Goal: Find specific page/section: Find specific page/section

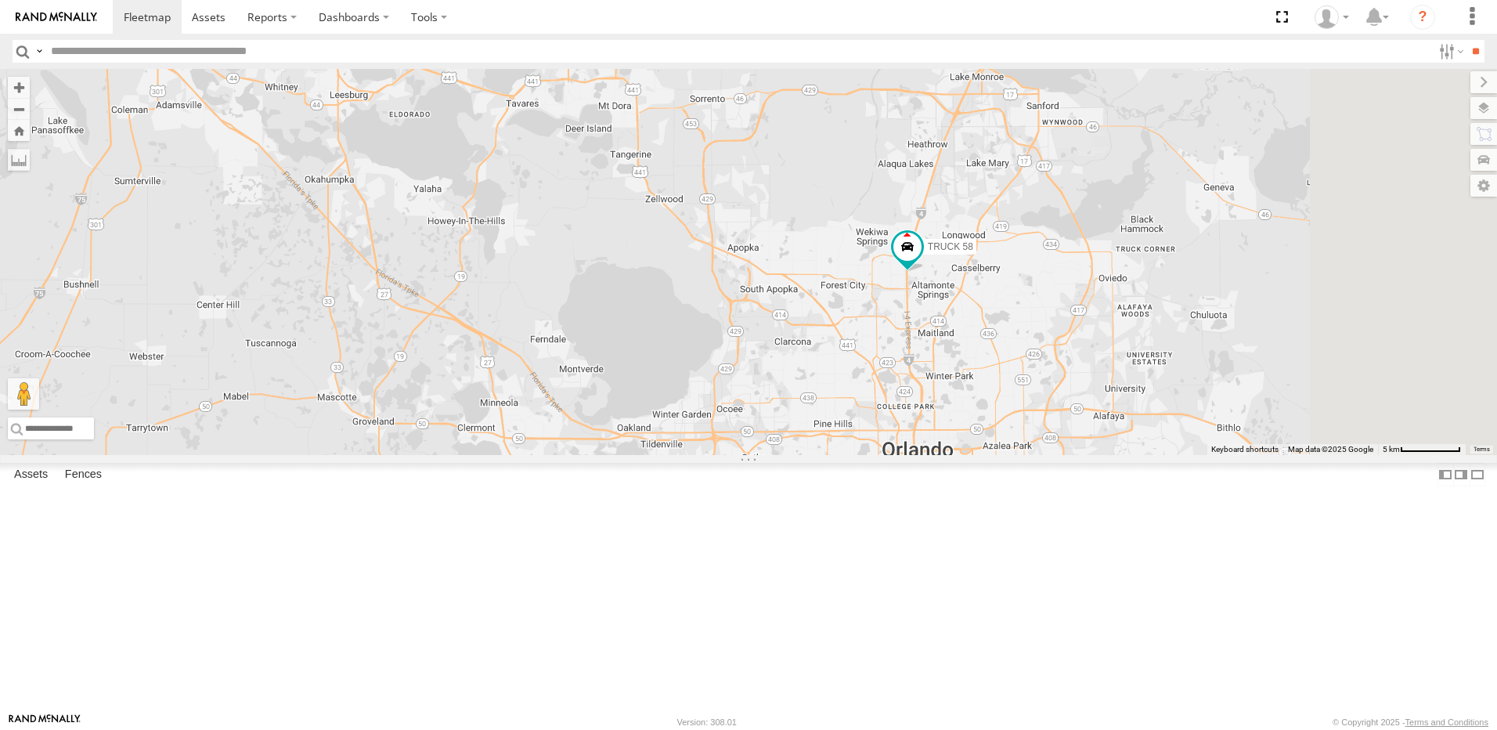
drag, startPoint x: 1098, startPoint y: 528, endPoint x: 678, endPoint y: 408, distance: 437.3
click at [679, 409] on div "Truck 55 TRUCK 58" at bounding box center [748, 262] width 1497 height 386
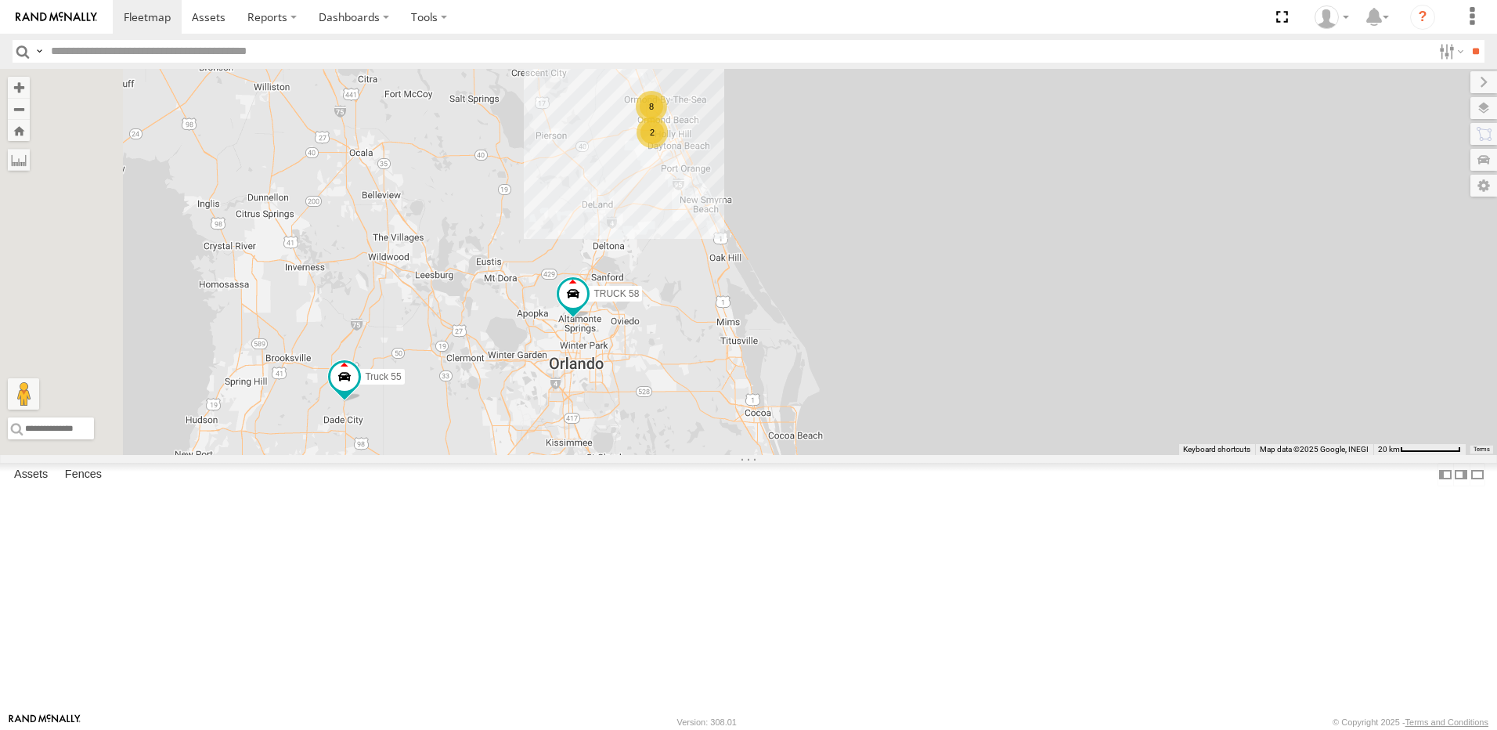
drag, startPoint x: 554, startPoint y: 559, endPoint x: 775, endPoint y: 537, distance: 221.8
click at [775, 455] on div "Truck 55 TRUCK 58 8 2" at bounding box center [748, 262] width 1497 height 386
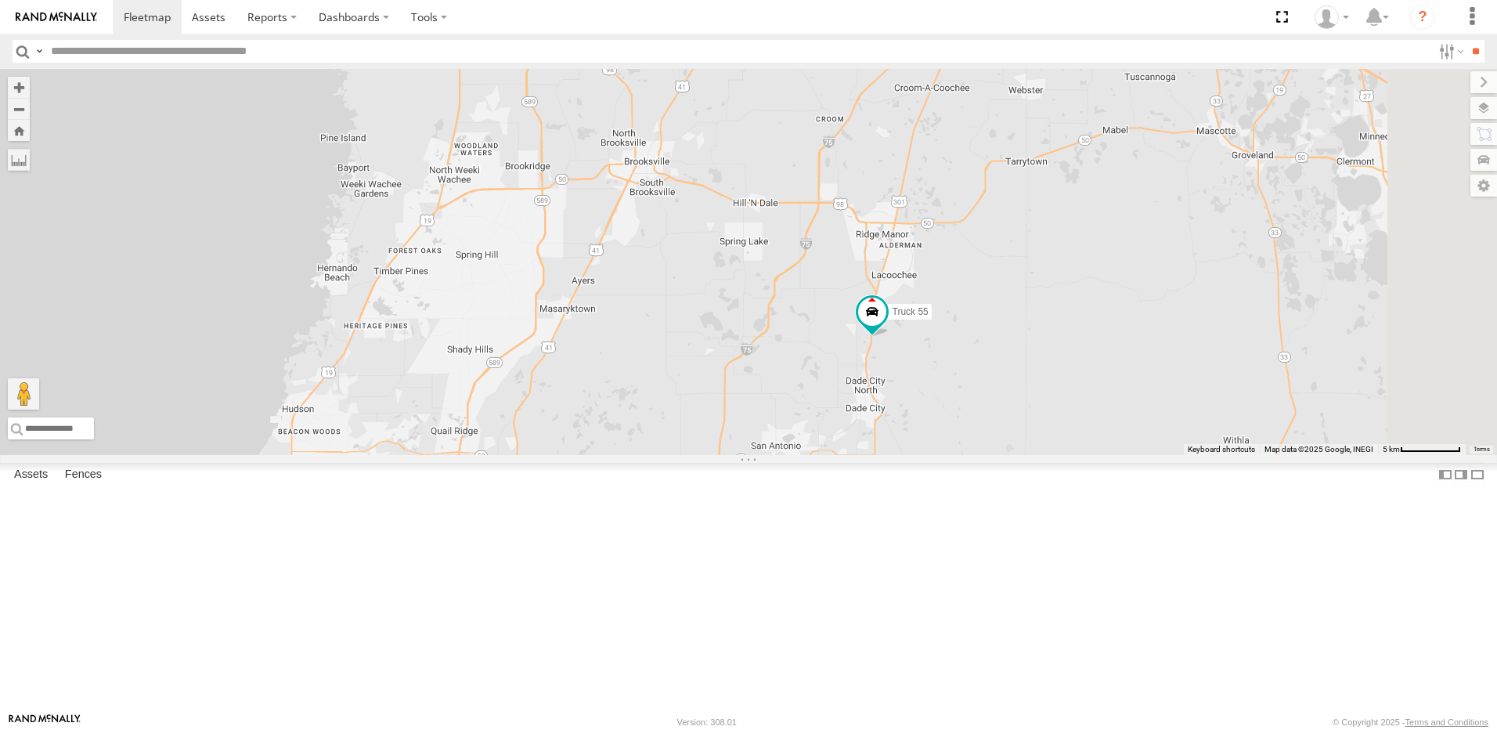
drag, startPoint x: 1141, startPoint y: 584, endPoint x: 956, endPoint y: 555, distance: 187.0
click at [960, 455] on div "Truck 55 TRUCK 58" at bounding box center [748, 262] width 1497 height 386
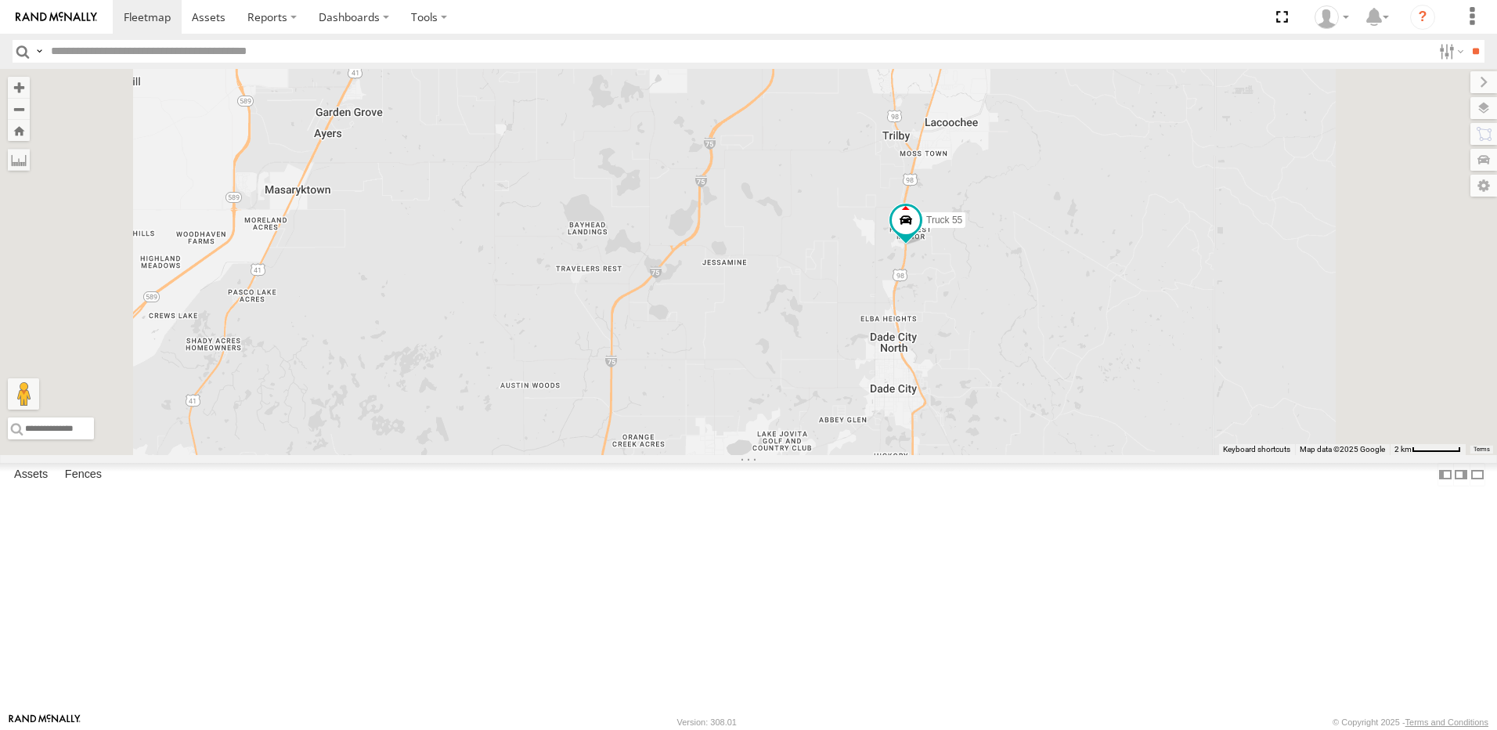
click at [0, 0] on div "Truck 55" at bounding box center [0, 0] width 0 height 0
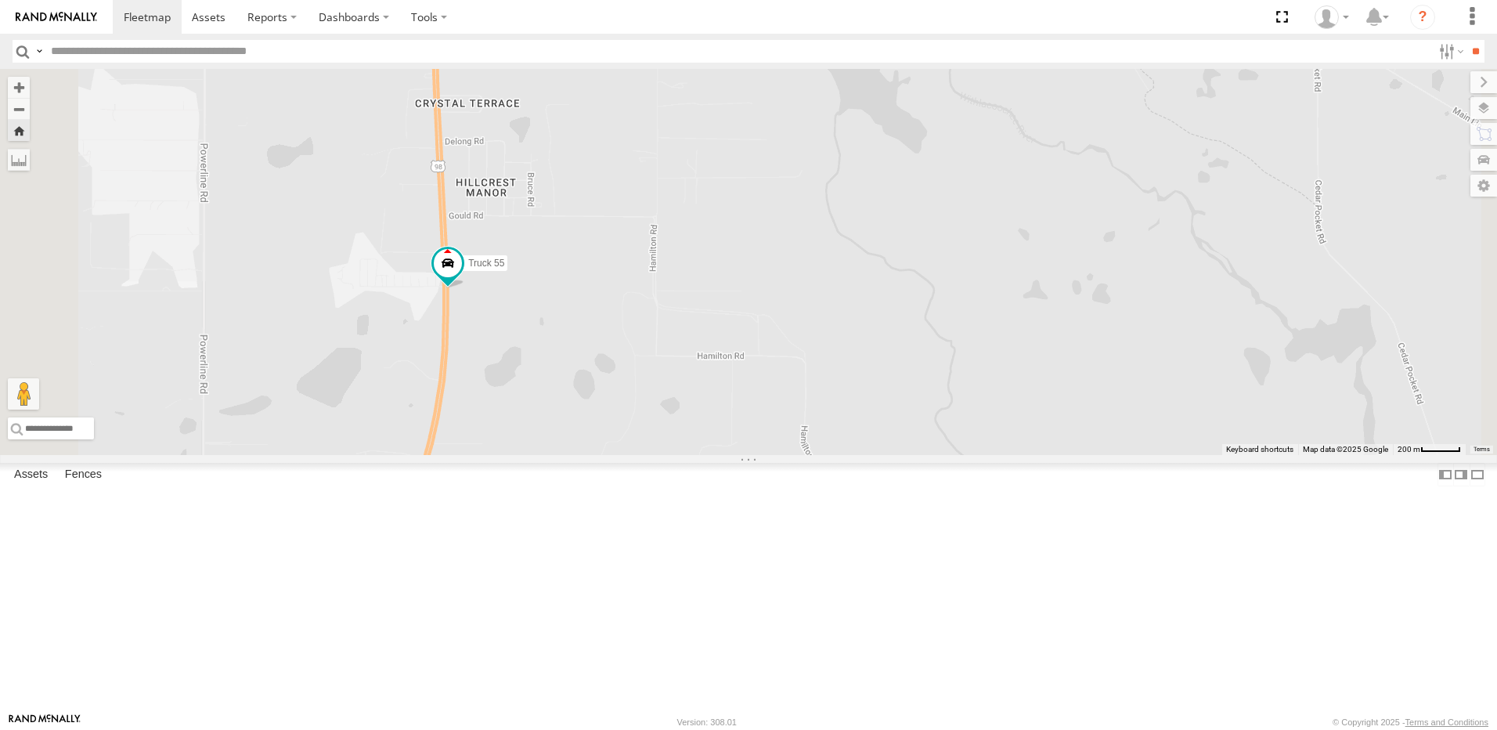
click at [0, 0] on div "TRUCK 58" at bounding box center [0, 0] width 0 height 0
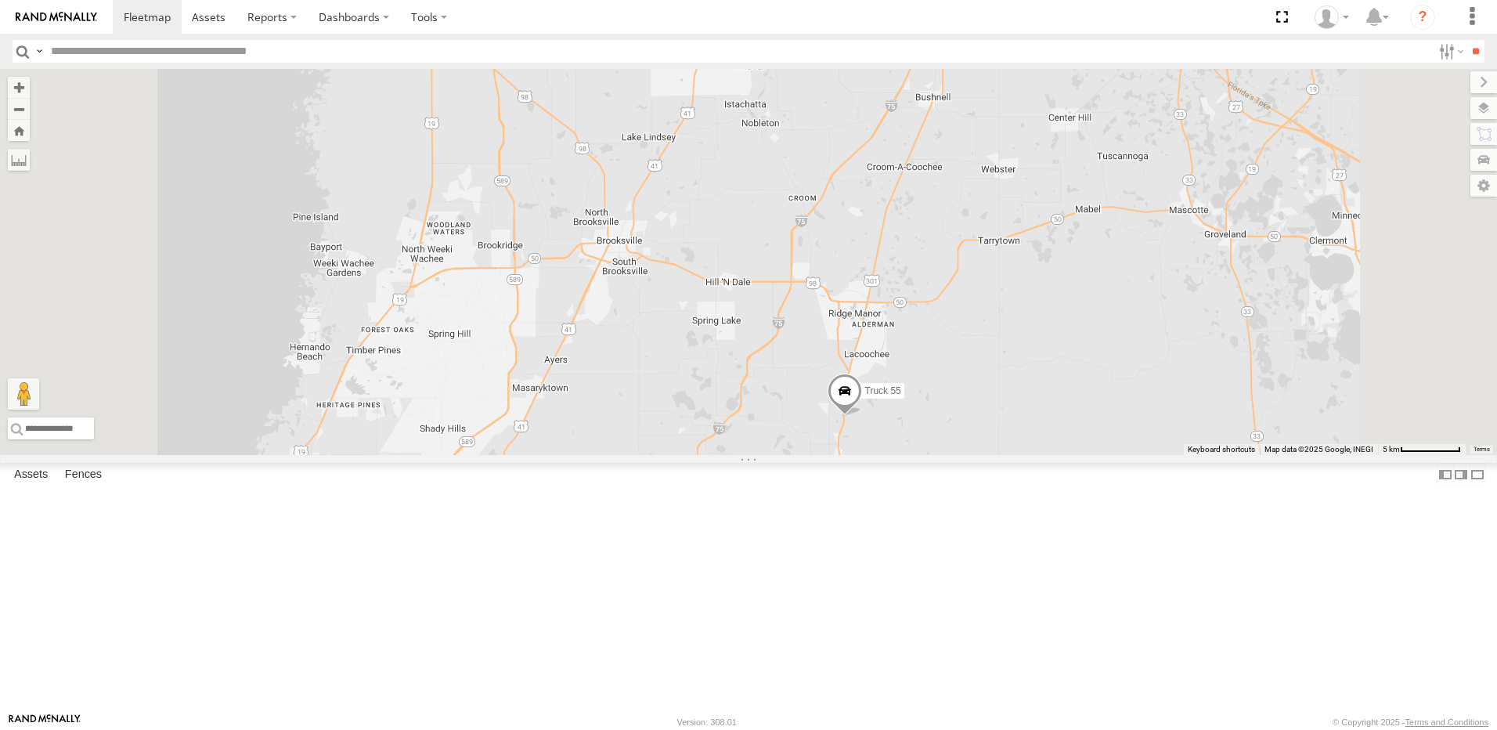
drag, startPoint x: 846, startPoint y: 568, endPoint x: 664, endPoint y: 502, distance: 194.1
click at [665, 455] on div "Truck 55 TRUCK 58" at bounding box center [748, 262] width 1497 height 386
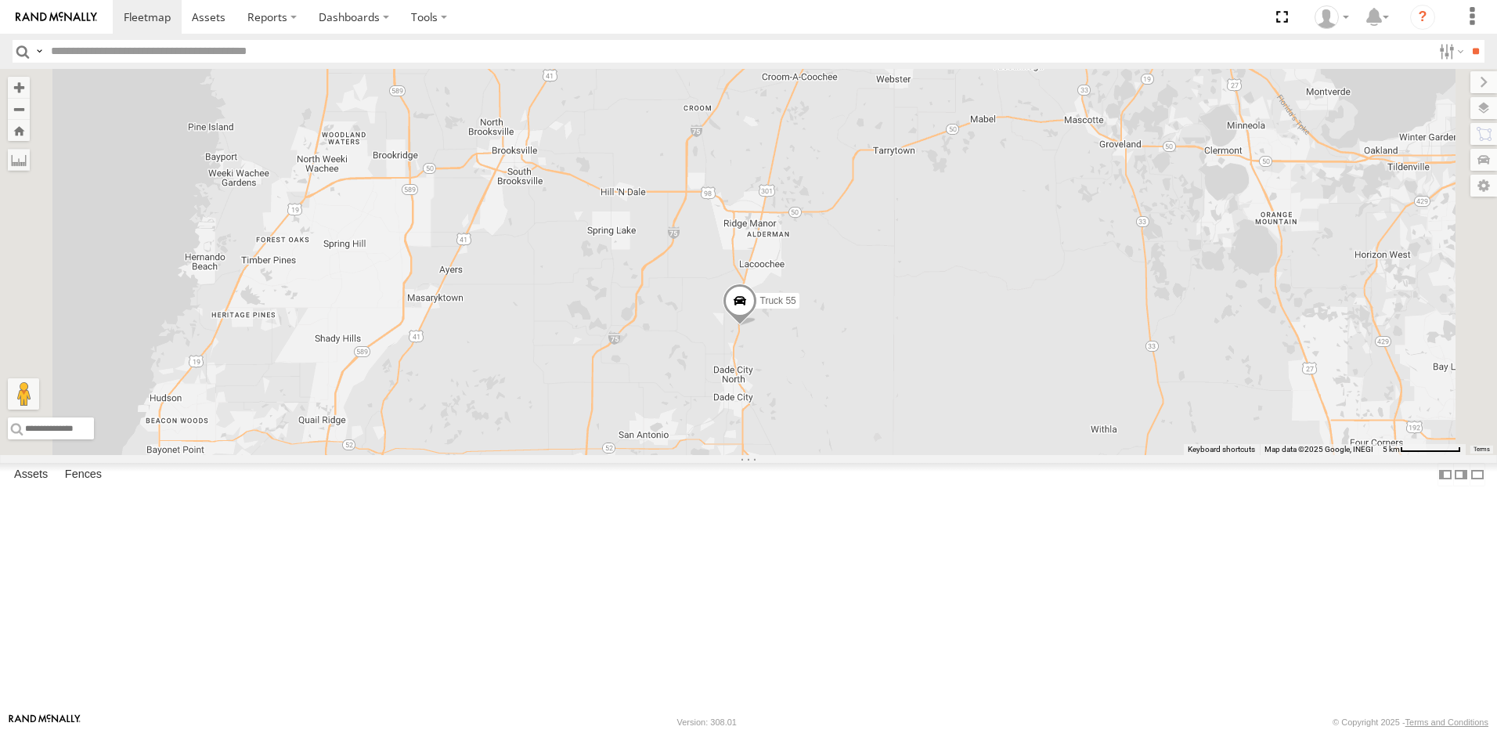
click at [0, 0] on div "Truck 55" at bounding box center [0, 0] width 0 height 0
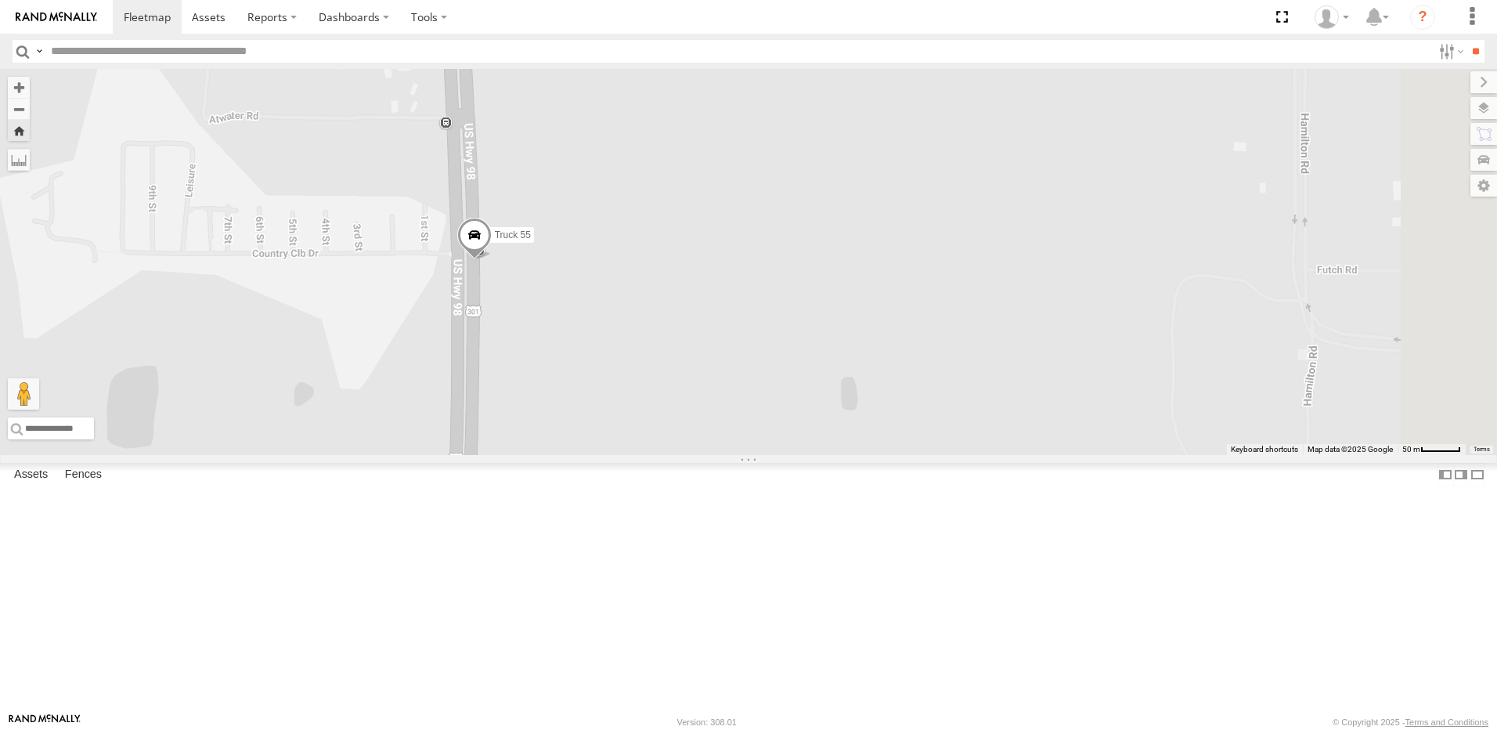
click at [0, 0] on div "All Assets" at bounding box center [0, 0] width 0 height 0
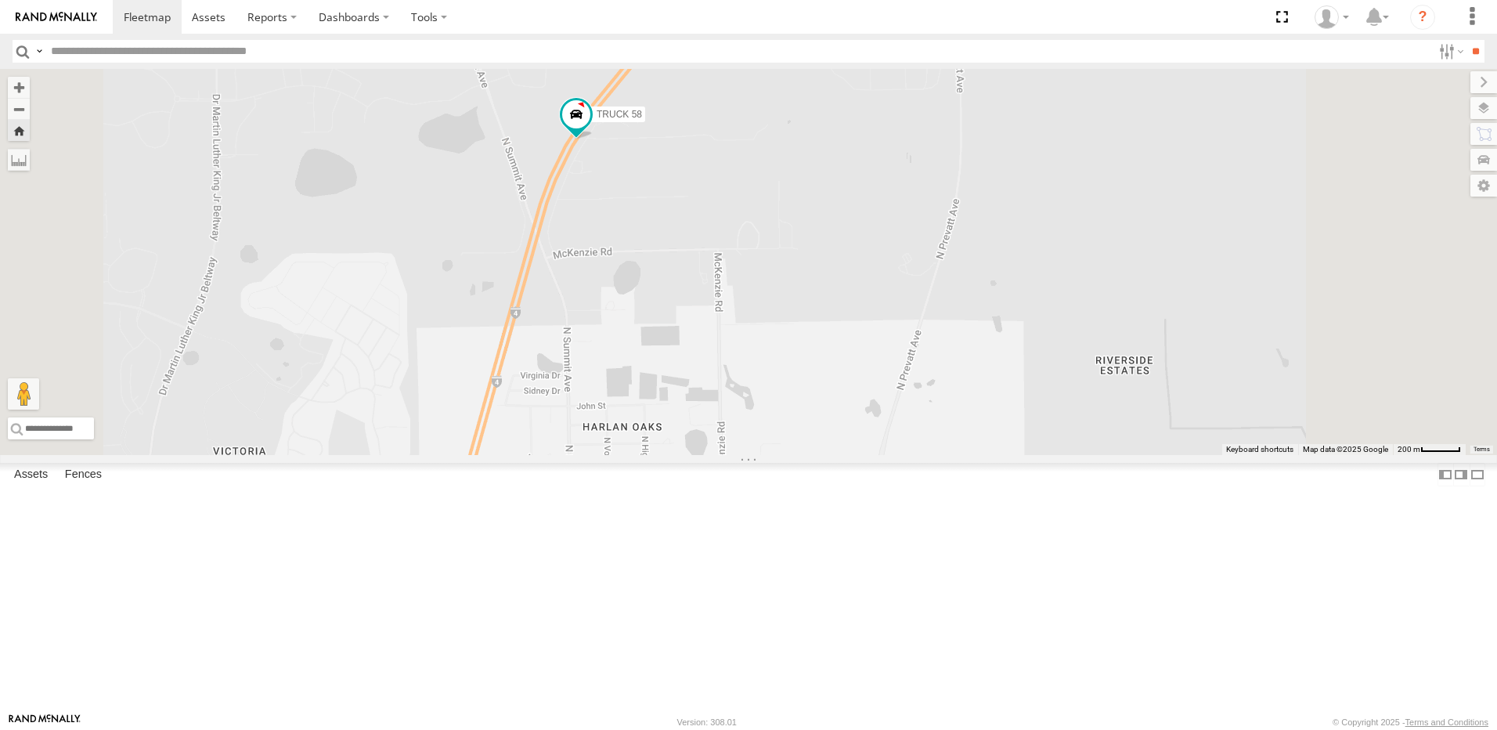
drag, startPoint x: 710, startPoint y: 227, endPoint x: 648, endPoint y: 291, distance: 89.1
click at [648, 291] on div "TRUCK 58" at bounding box center [748, 262] width 1497 height 386
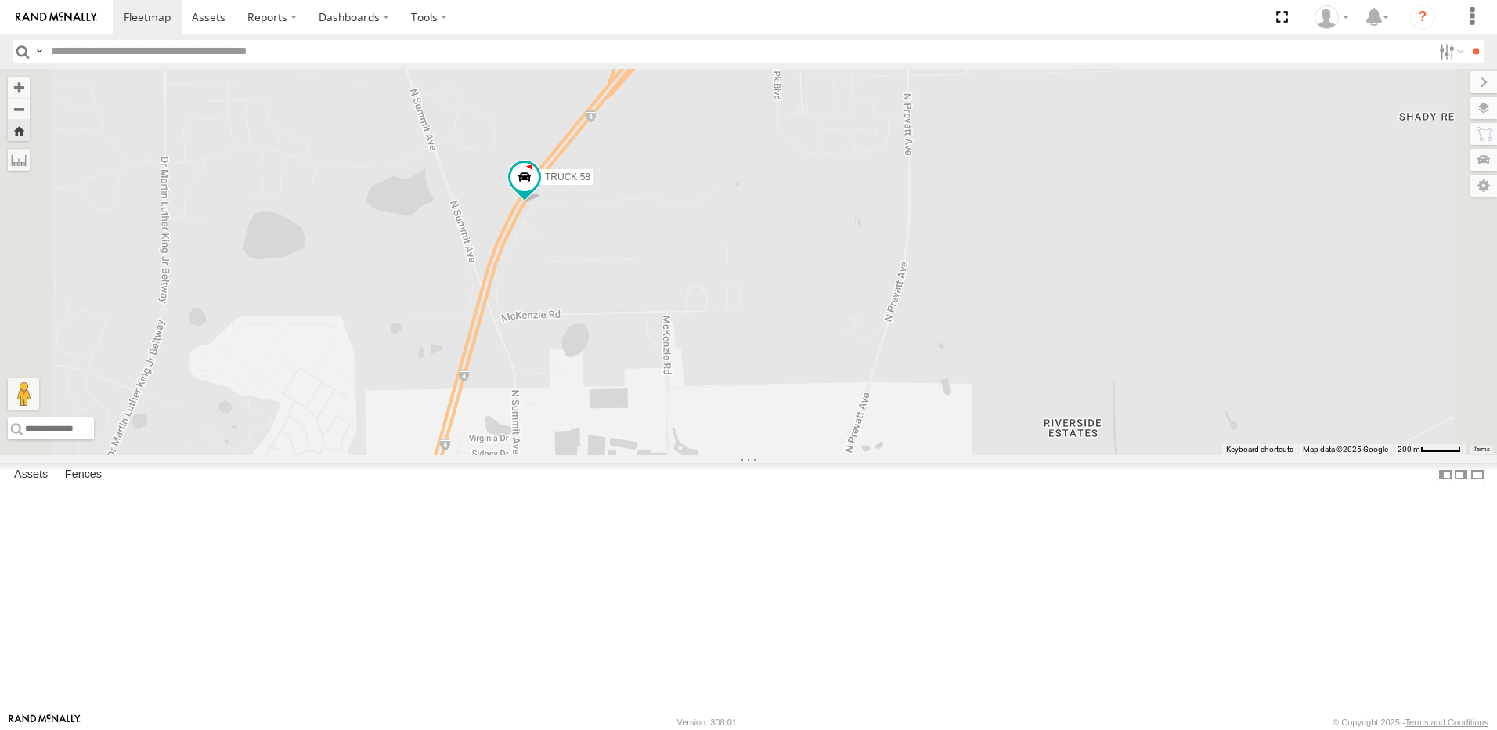
drag, startPoint x: 879, startPoint y: 267, endPoint x: 857, endPoint y: 290, distance: 31.6
click at [857, 290] on div "TRUCK 58" at bounding box center [748, 262] width 1497 height 386
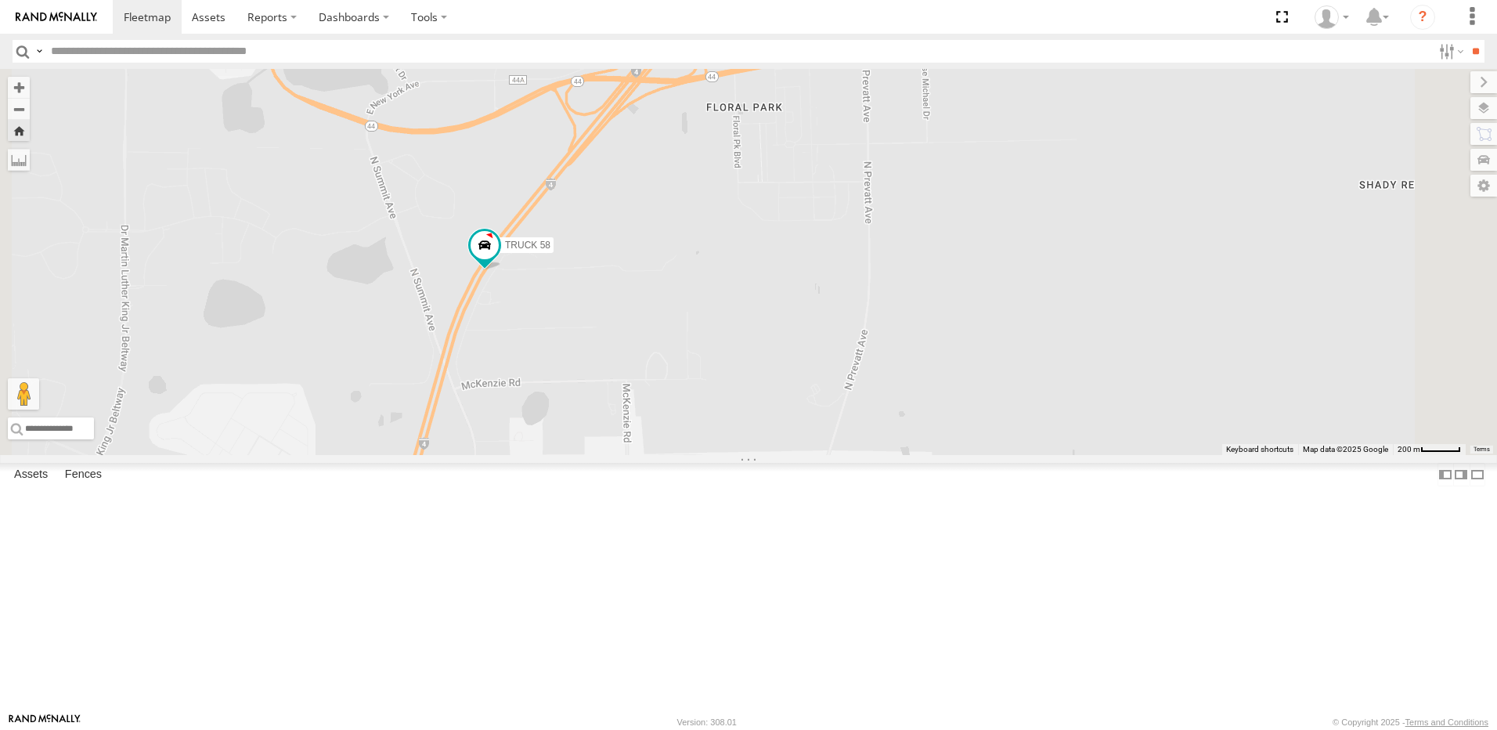
drag, startPoint x: 914, startPoint y: 227, endPoint x: 885, endPoint y: 308, distance: 85.7
click at [885, 308] on div "TRUCK 58" at bounding box center [748, 262] width 1497 height 386
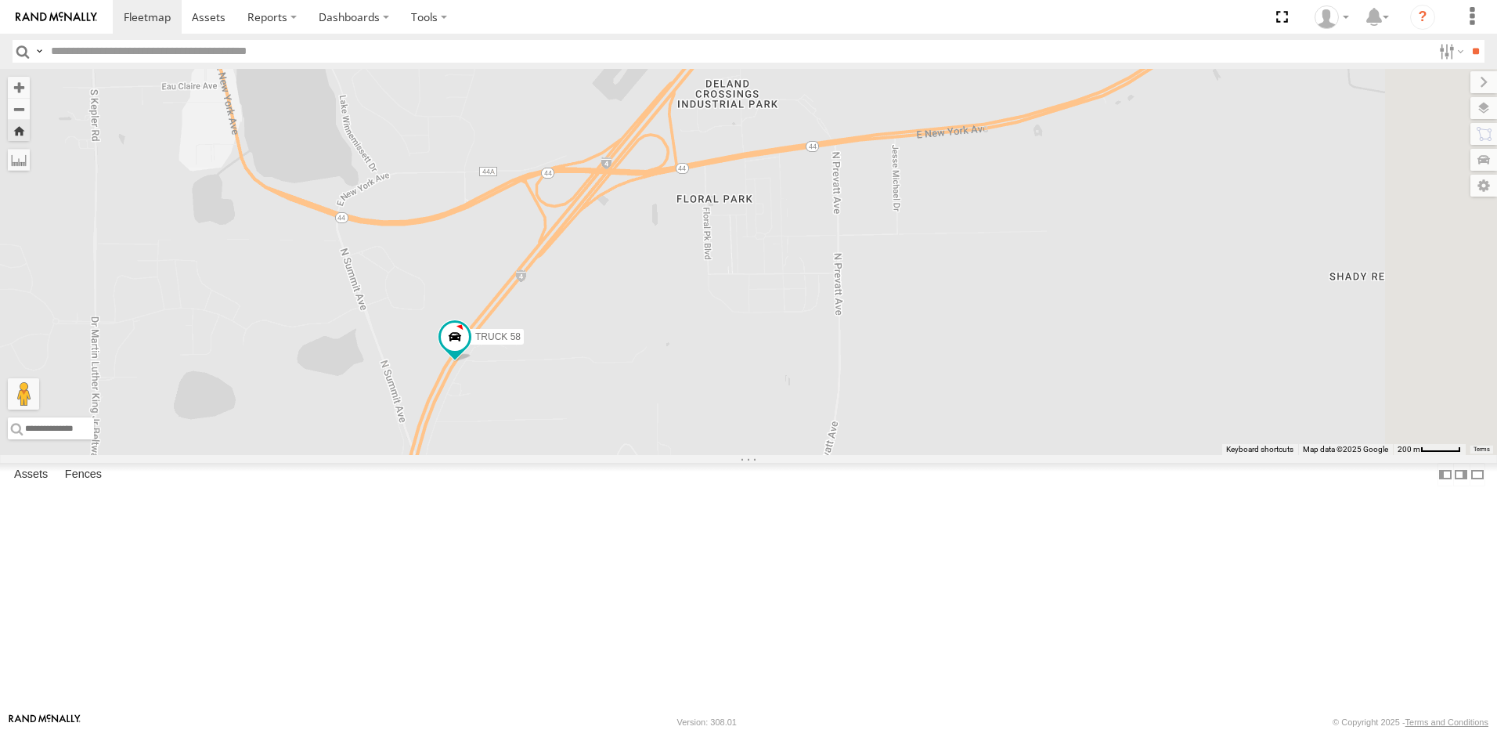
drag, startPoint x: 905, startPoint y: 289, endPoint x: 887, endPoint y: 319, distance: 34.8
click at [887, 319] on div "TRUCK 58" at bounding box center [748, 262] width 1497 height 386
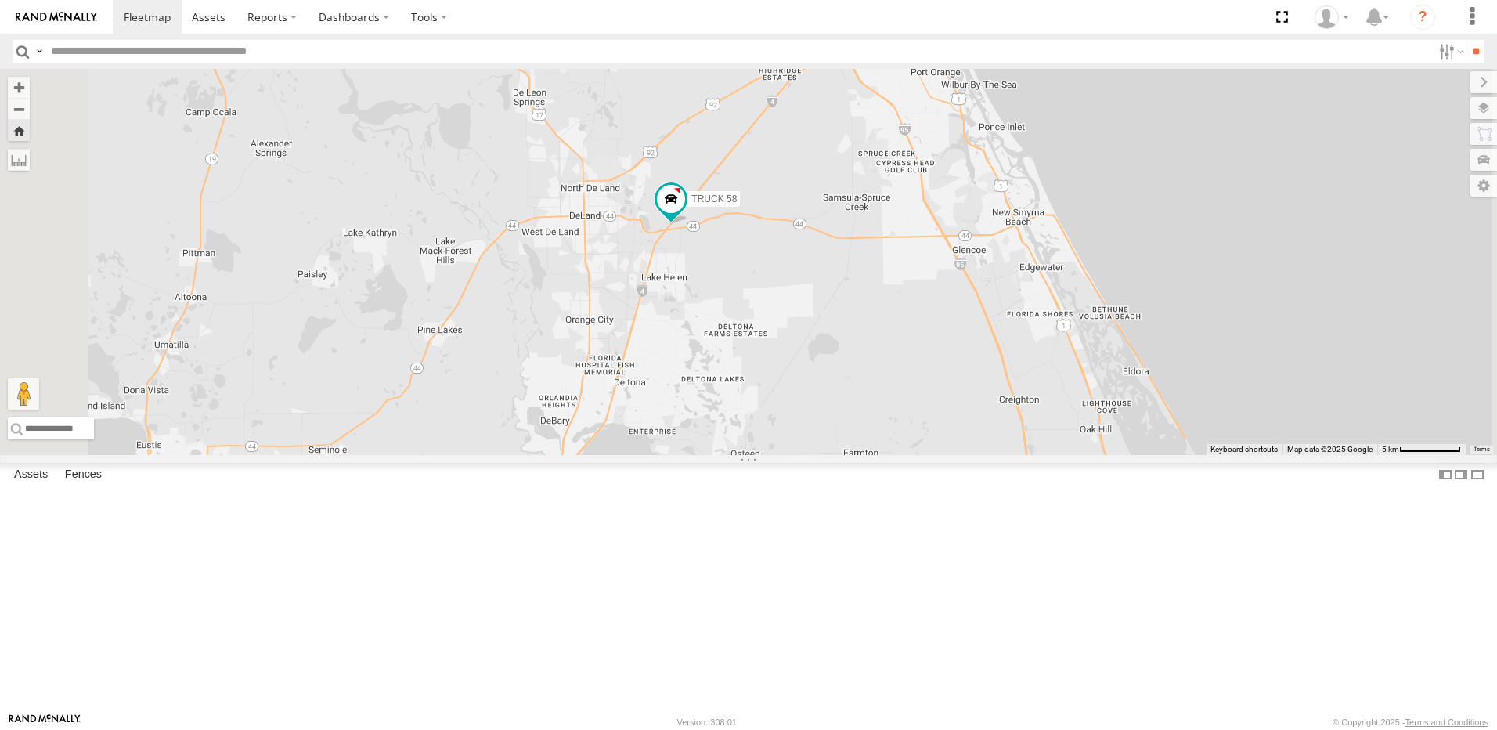
drag, startPoint x: 809, startPoint y: 243, endPoint x: 776, endPoint y: 303, distance: 68.0
click at [777, 302] on div "TRUCK 58" at bounding box center [748, 262] width 1497 height 386
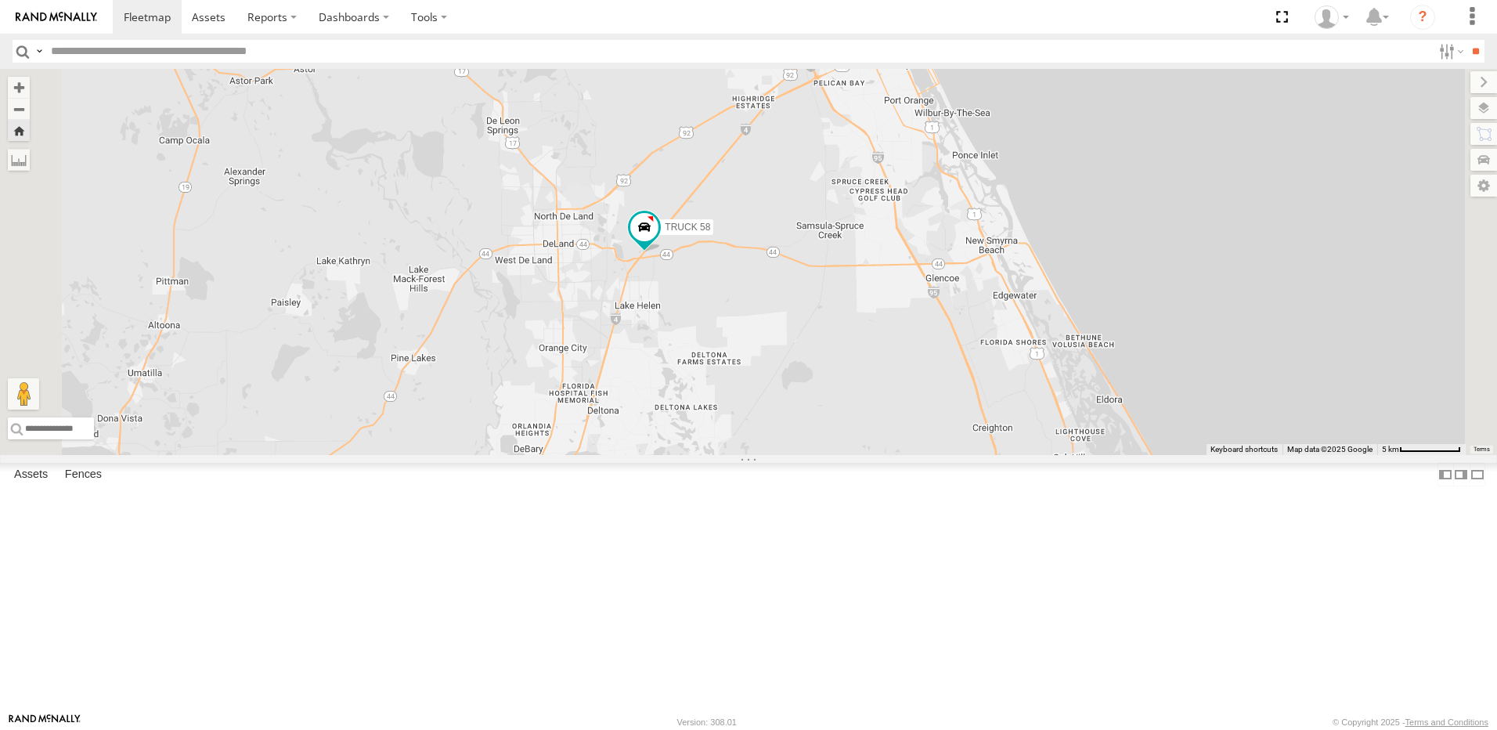
drag, startPoint x: 807, startPoint y: 266, endPoint x: 788, endPoint y: 290, distance: 30.7
click at [788, 290] on div "TRUCK 58" at bounding box center [748, 262] width 1497 height 386
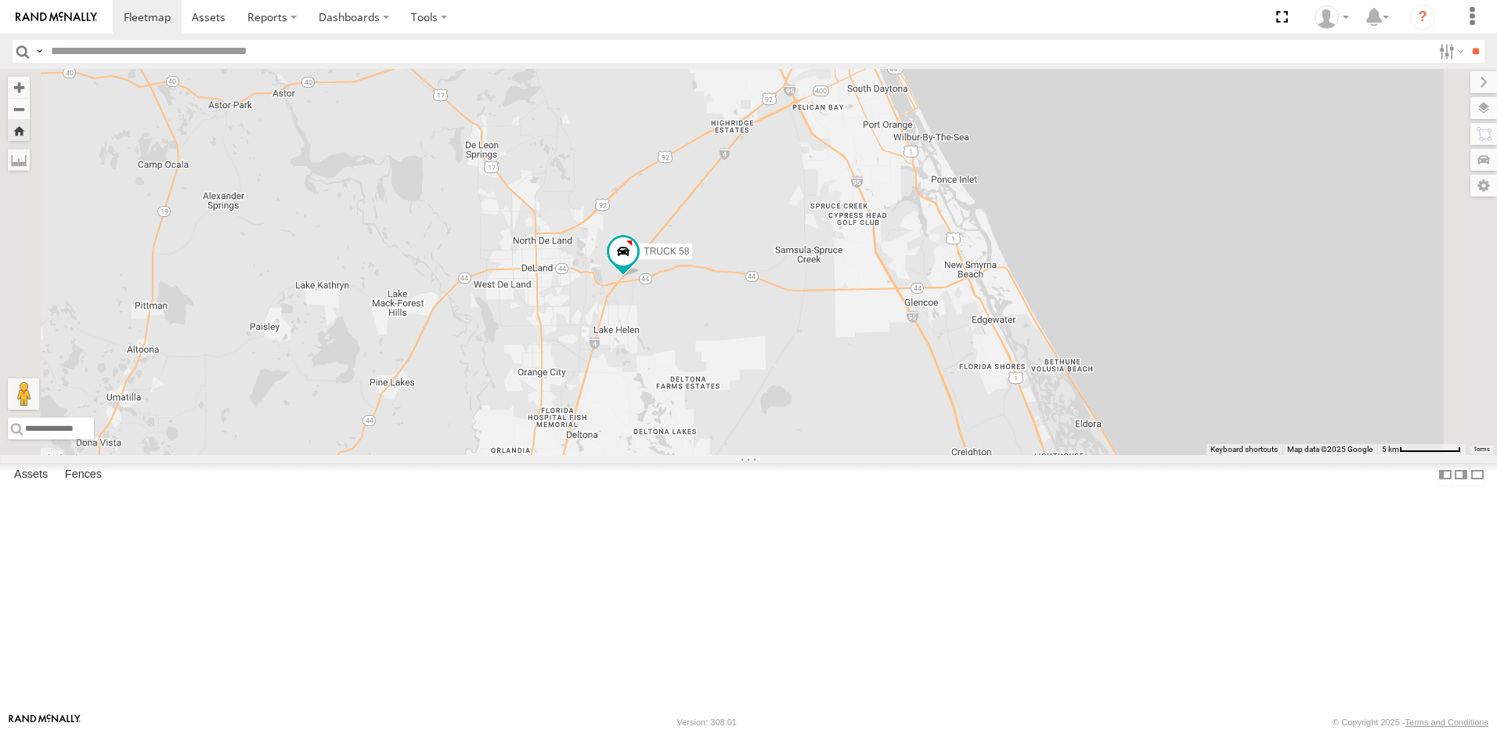
drag, startPoint x: 793, startPoint y: 262, endPoint x: 774, endPoint y: 287, distance: 31.3
click at [774, 287] on div "TRUCK 58" at bounding box center [748, 262] width 1497 height 386
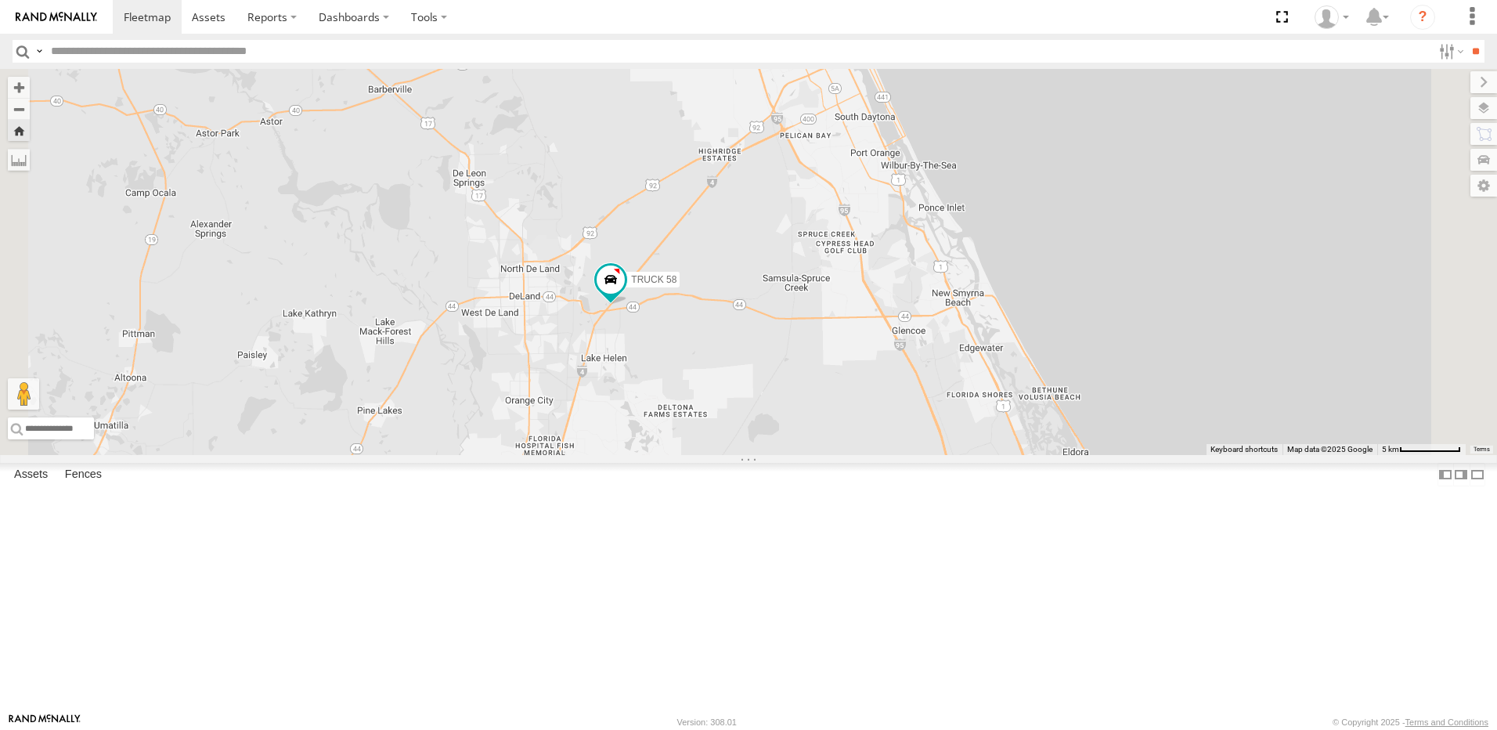
click at [768, 303] on div "TRUCK 58" at bounding box center [748, 262] width 1497 height 386
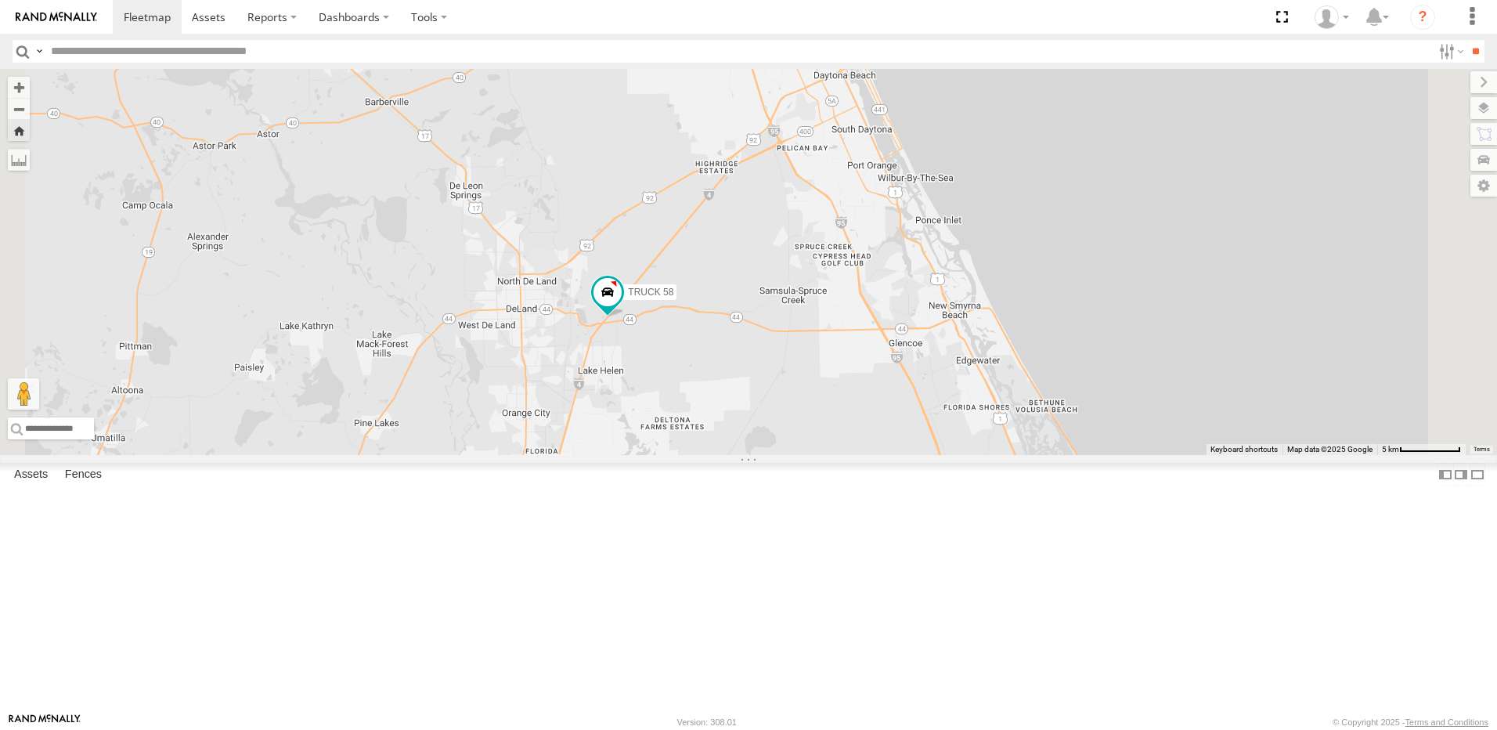
click at [755, 320] on div "TRUCK 58" at bounding box center [748, 262] width 1497 height 386
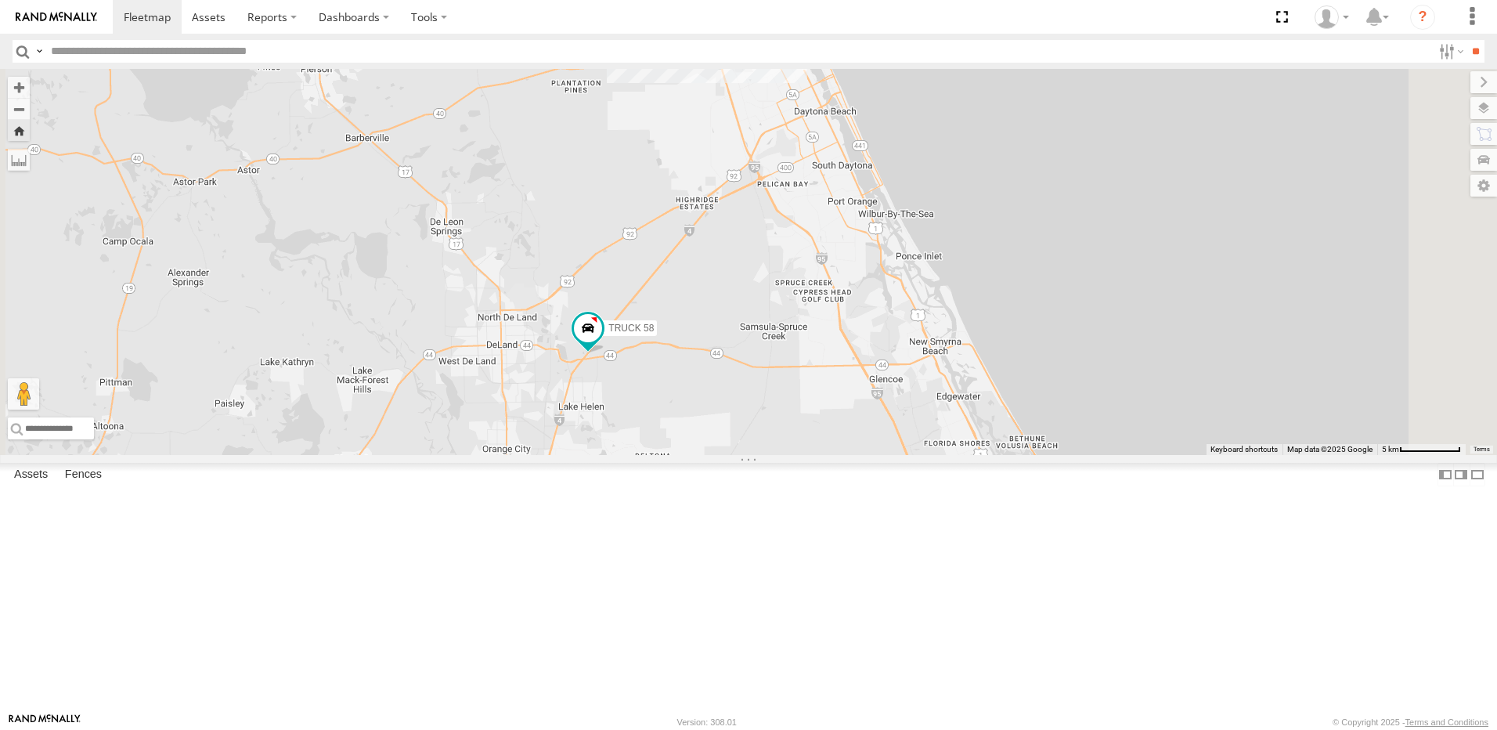
drag, startPoint x: 748, startPoint y: 326, endPoint x: 744, endPoint y: 336, distance: 10.9
click at [744, 336] on div "TRUCK 58" at bounding box center [748, 262] width 1497 height 386
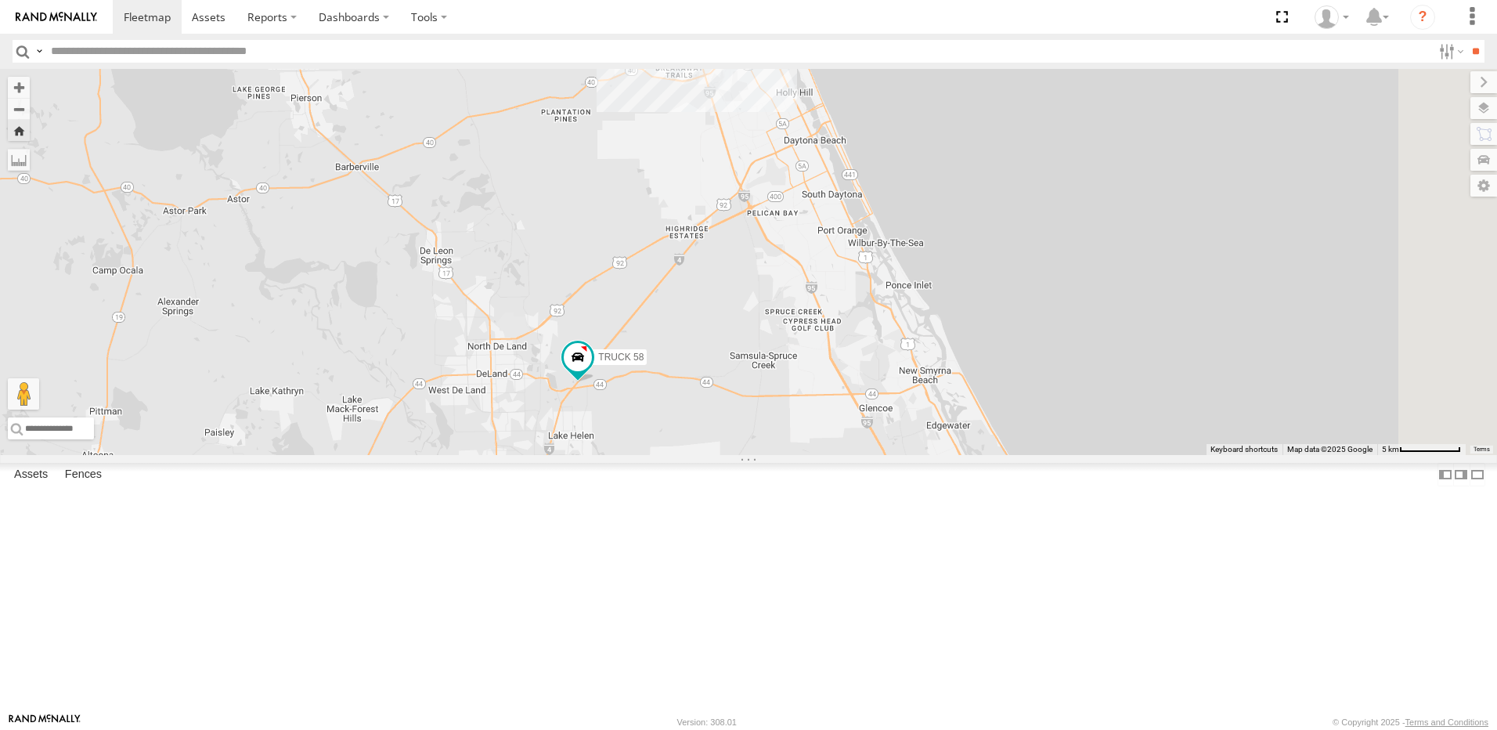
drag, startPoint x: 751, startPoint y: 326, endPoint x: 745, endPoint y: 337, distance: 12.6
click at [746, 342] on div "TRUCK 58" at bounding box center [748, 262] width 1497 height 386
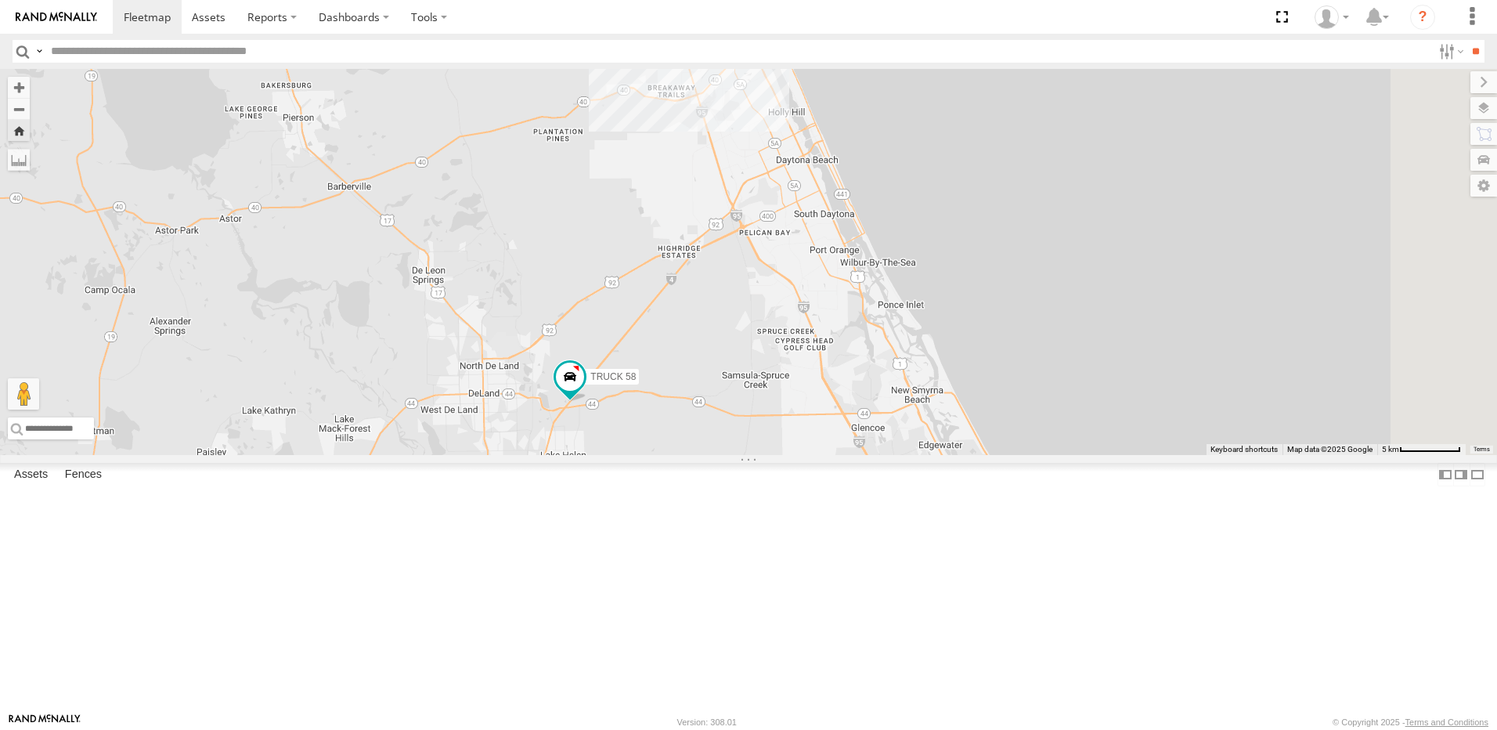
click at [746, 330] on div "TRUCK 58" at bounding box center [748, 262] width 1497 height 386
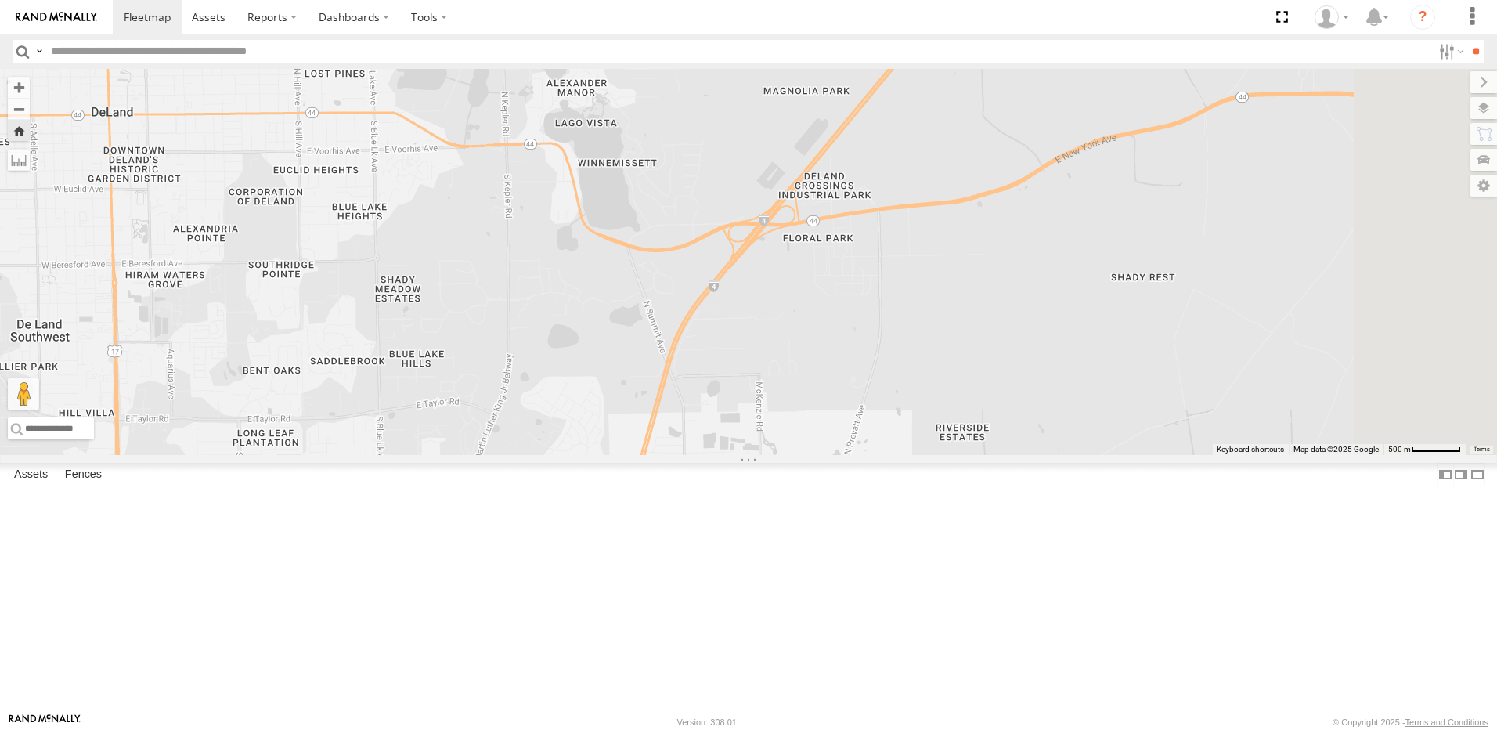
drag, startPoint x: 847, startPoint y: 349, endPoint x: 769, endPoint y: 479, distance: 151.7
click at [769, 455] on div at bounding box center [748, 262] width 1497 height 386
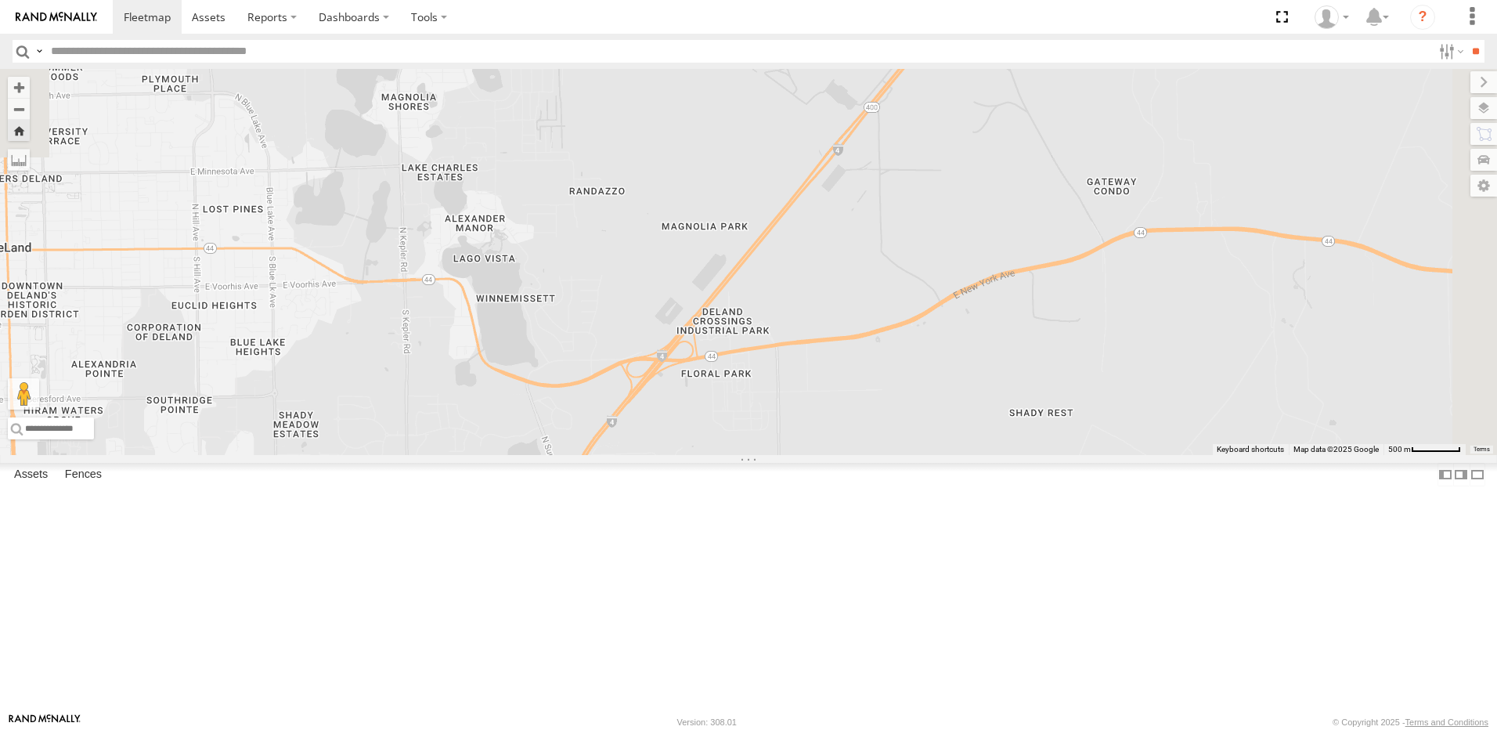
drag, startPoint x: 931, startPoint y: 294, endPoint x: 825, endPoint y: 431, distance: 172.4
click at [825, 431] on div at bounding box center [748, 262] width 1497 height 386
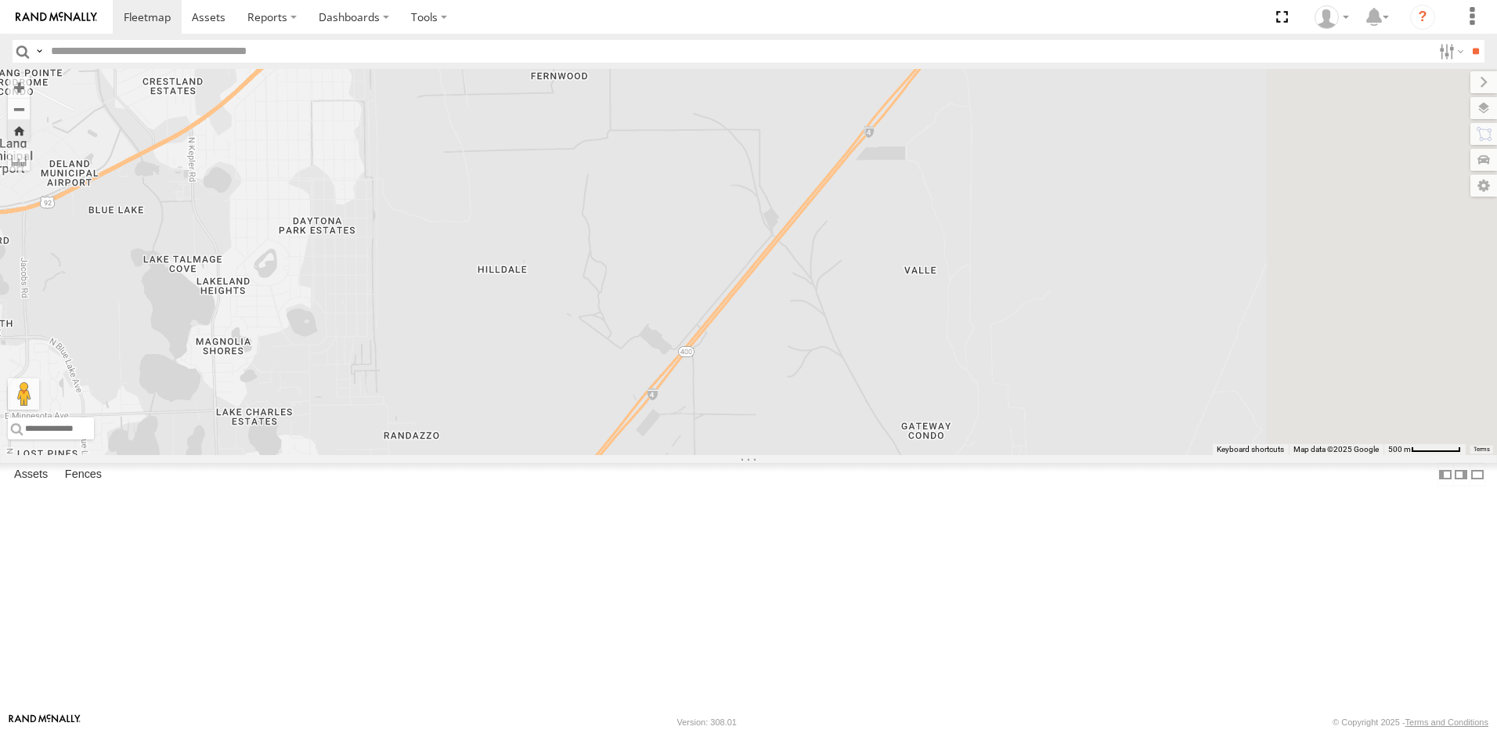
drag, startPoint x: 921, startPoint y: 353, endPoint x: 834, endPoint y: 478, distance: 152.4
click at [834, 455] on div at bounding box center [748, 262] width 1497 height 386
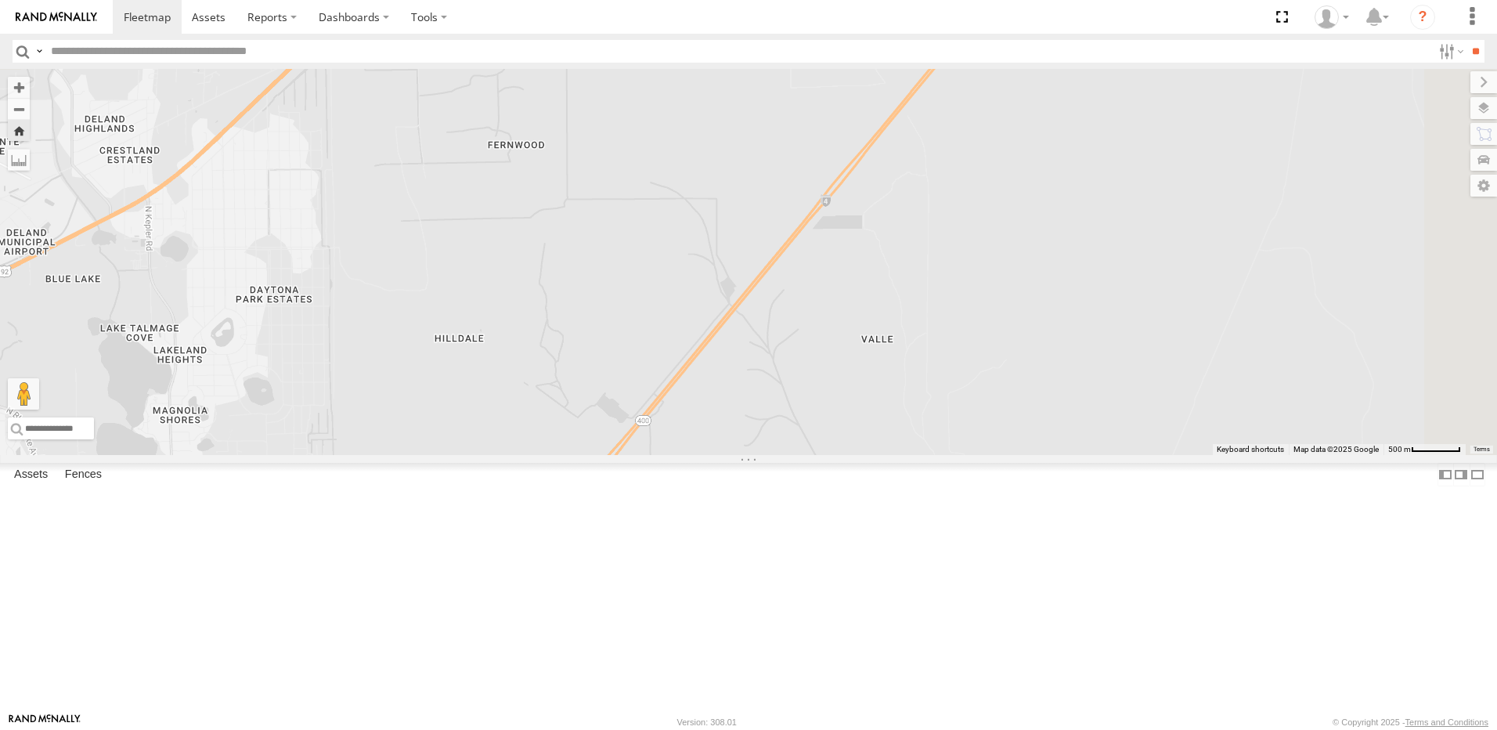
click at [791, 455] on div at bounding box center [748, 262] width 1497 height 386
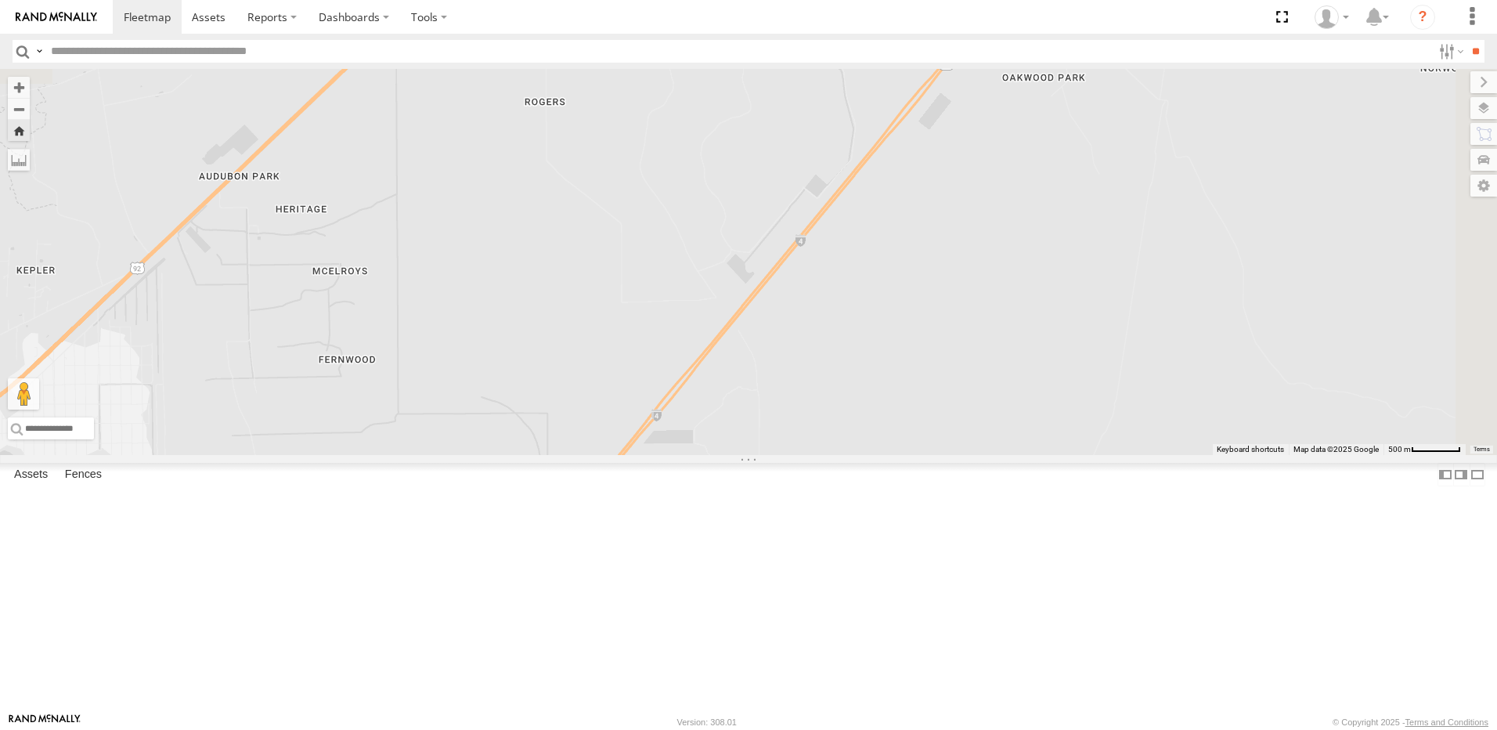
drag, startPoint x: 813, startPoint y: 451, endPoint x: 755, endPoint y: 529, distance: 97.8
click at [755, 455] on div at bounding box center [748, 262] width 1497 height 386
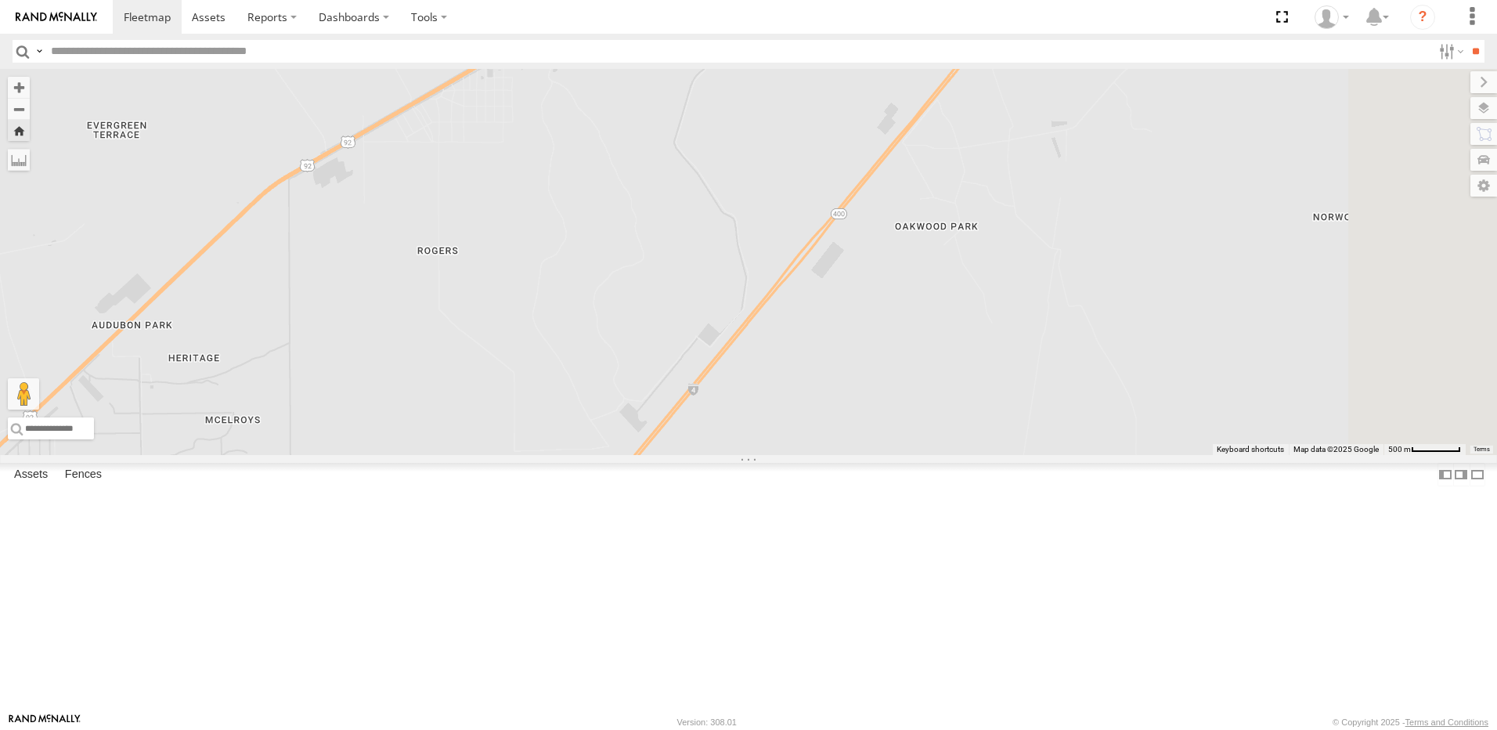
drag, startPoint x: 830, startPoint y: 400, endPoint x: 727, endPoint y: 522, distance: 159.5
click at [728, 455] on div "TRUCK 58" at bounding box center [748, 262] width 1497 height 386
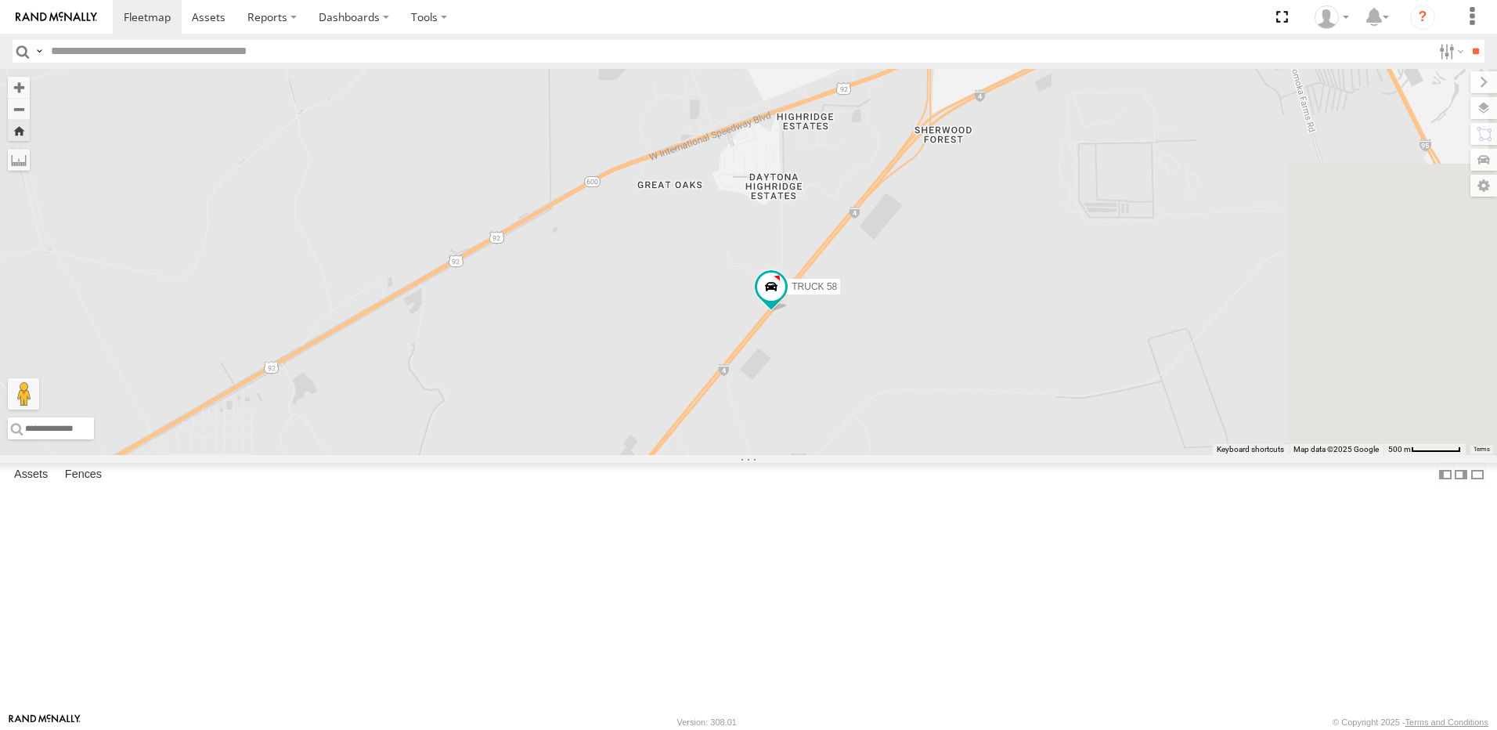
drag, startPoint x: 780, startPoint y: 429, endPoint x: 703, endPoint y: 546, distance: 139.6
click at [703, 455] on div "TRUCK 58" at bounding box center [748, 262] width 1497 height 386
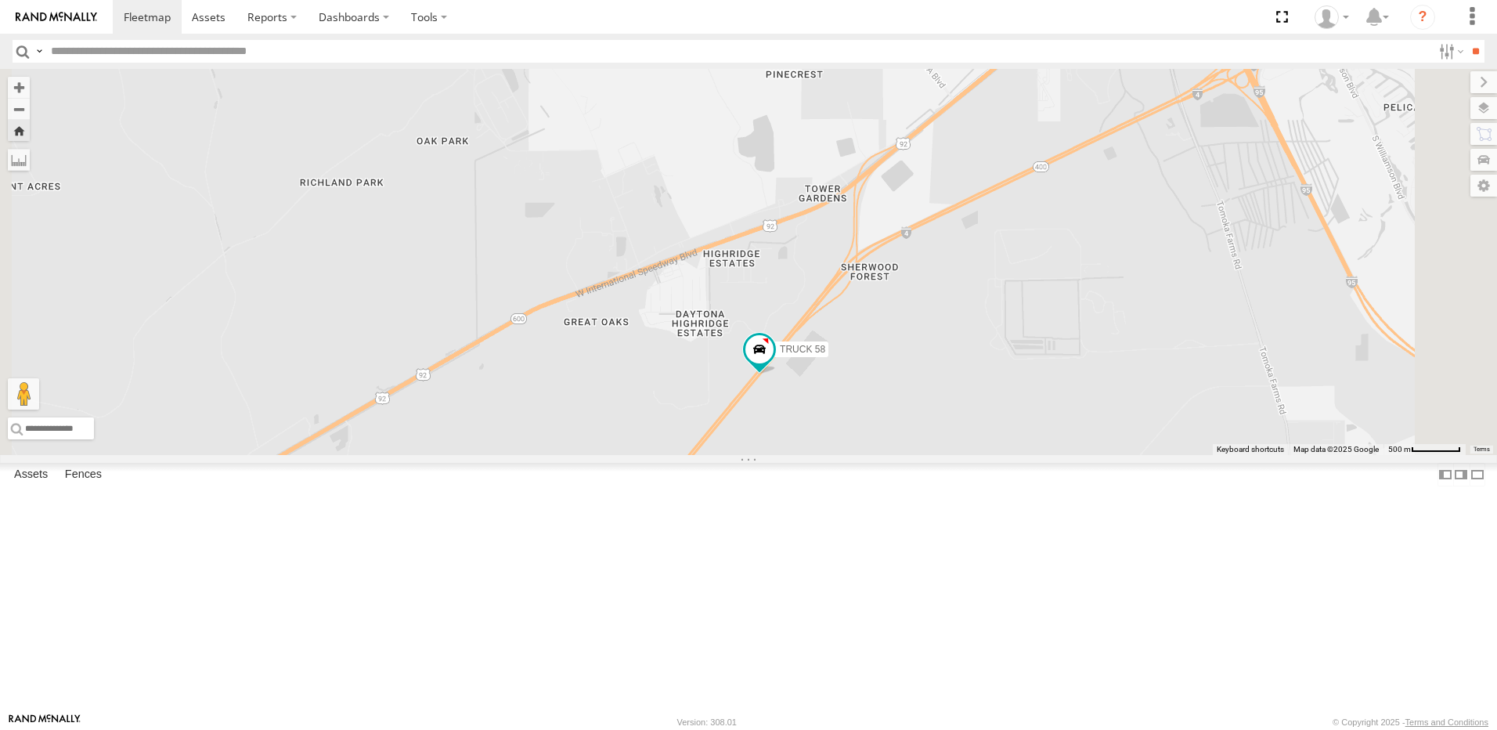
click at [0, 0] on link at bounding box center [0, 0] width 0 height 0
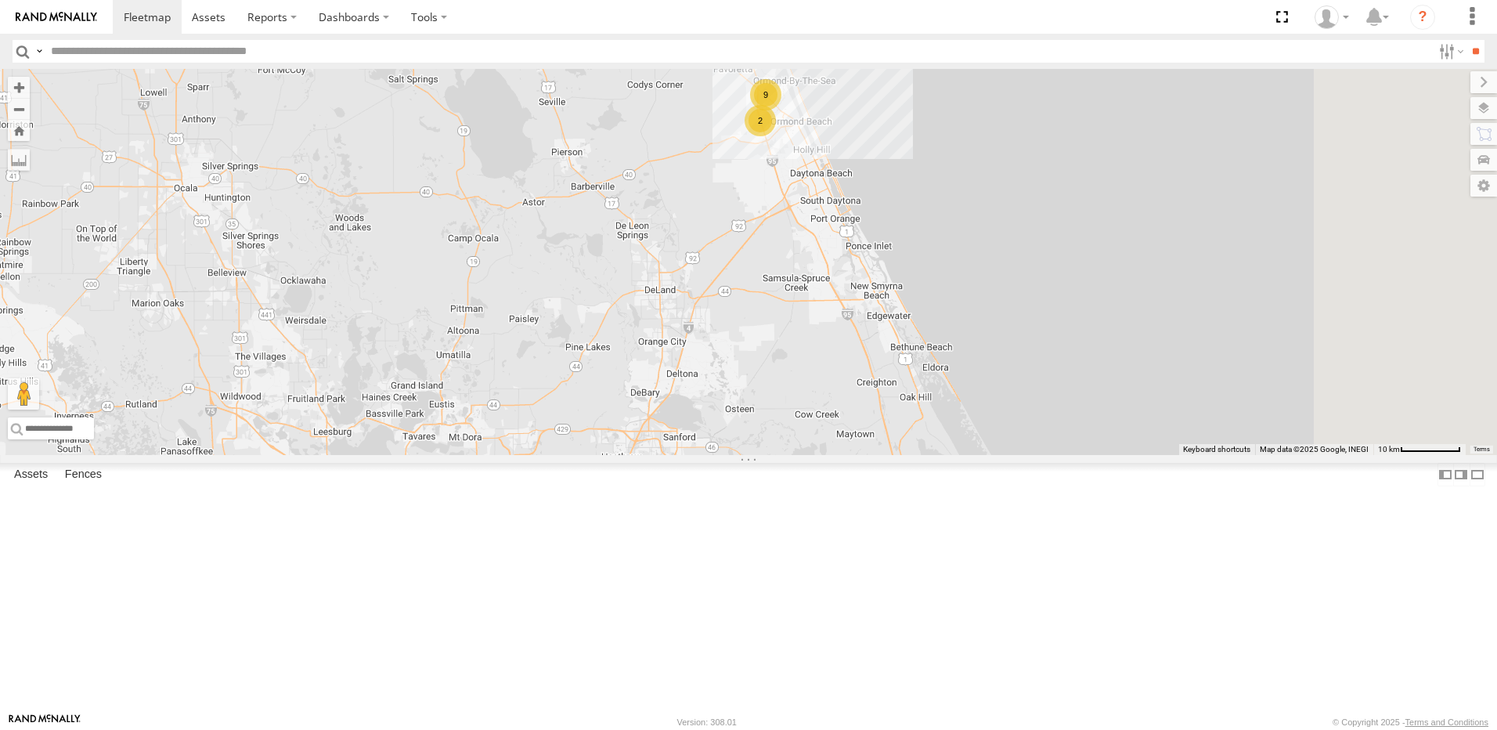
drag, startPoint x: 1185, startPoint y: 496, endPoint x: 1007, endPoint y: 582, distance: 197.5
click at [1006, 455] on div "9 2 Truck 55" at bounding box center [748, 262] width 1497 height 386
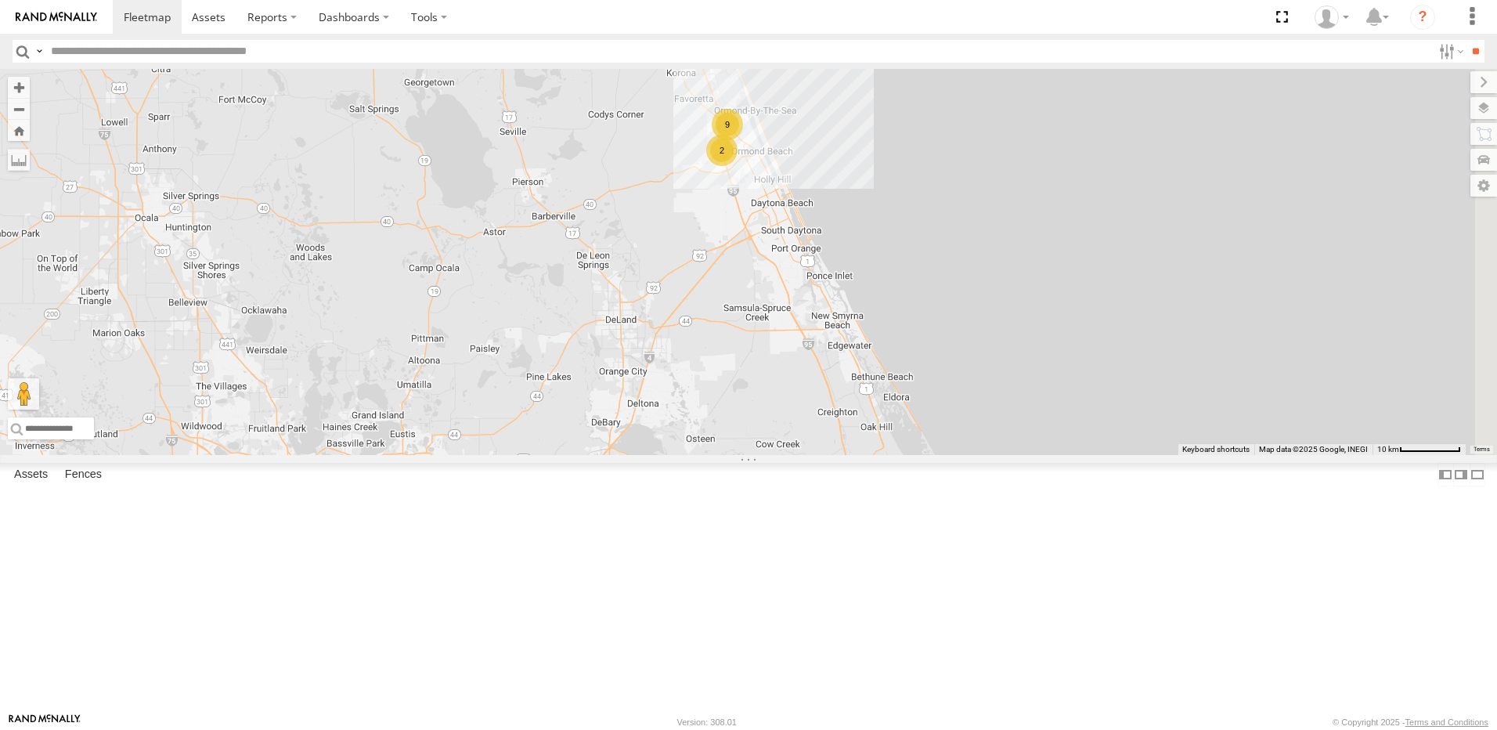
drag, startPoint x: 1016, startPoint y: 491, endPoint x: 972, endPoint y: 556, distance: 78.4
click at [972, 455] on div "9 2 Truck 55" at bounding box center [748, 262] width 1497 height 386
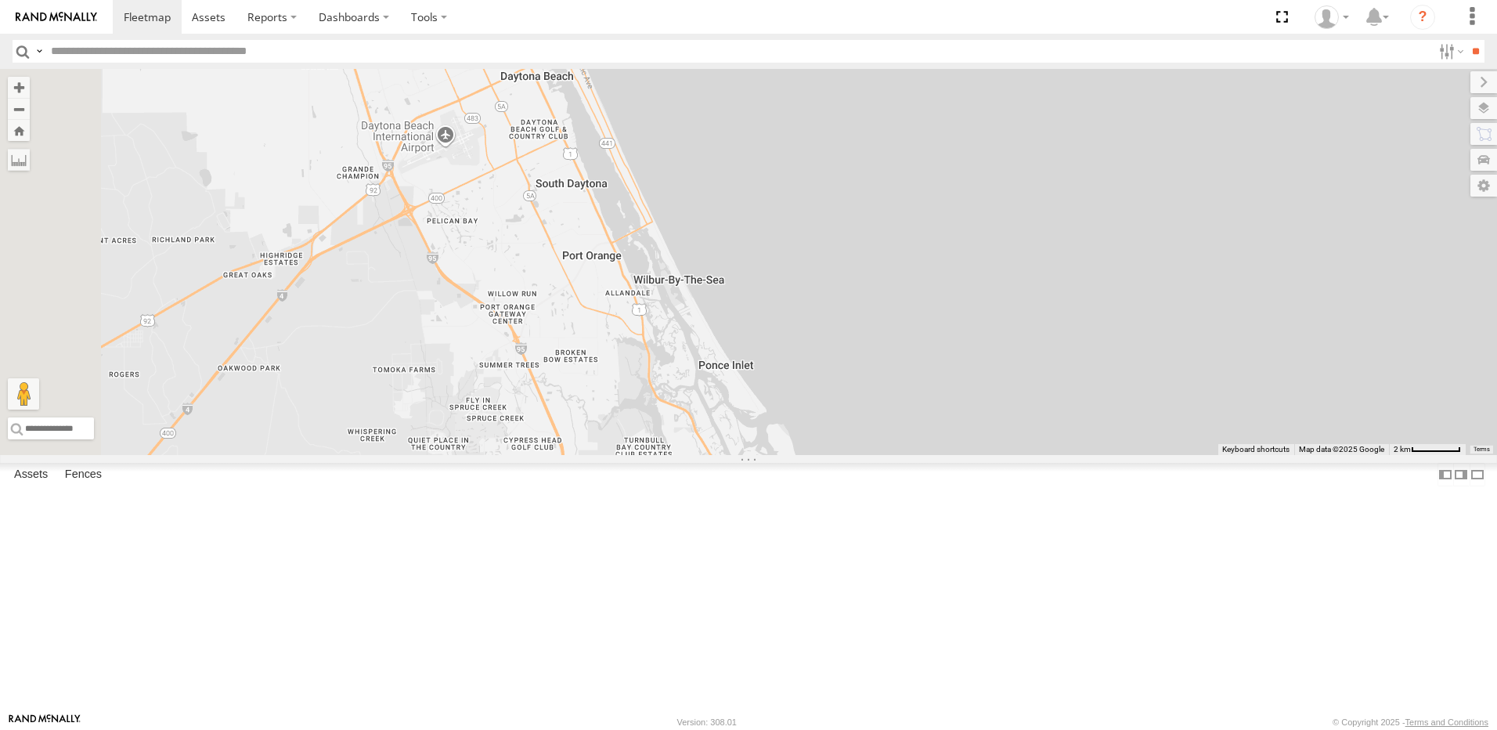
drag, startPoint x: 950, startPoint y: 464, endPoint x: 1227, endPoint y: 683, distance: 352.7
click at [1166, 455] on div "Truck 55" at bounding box center [748, 262] width 1497 height 386
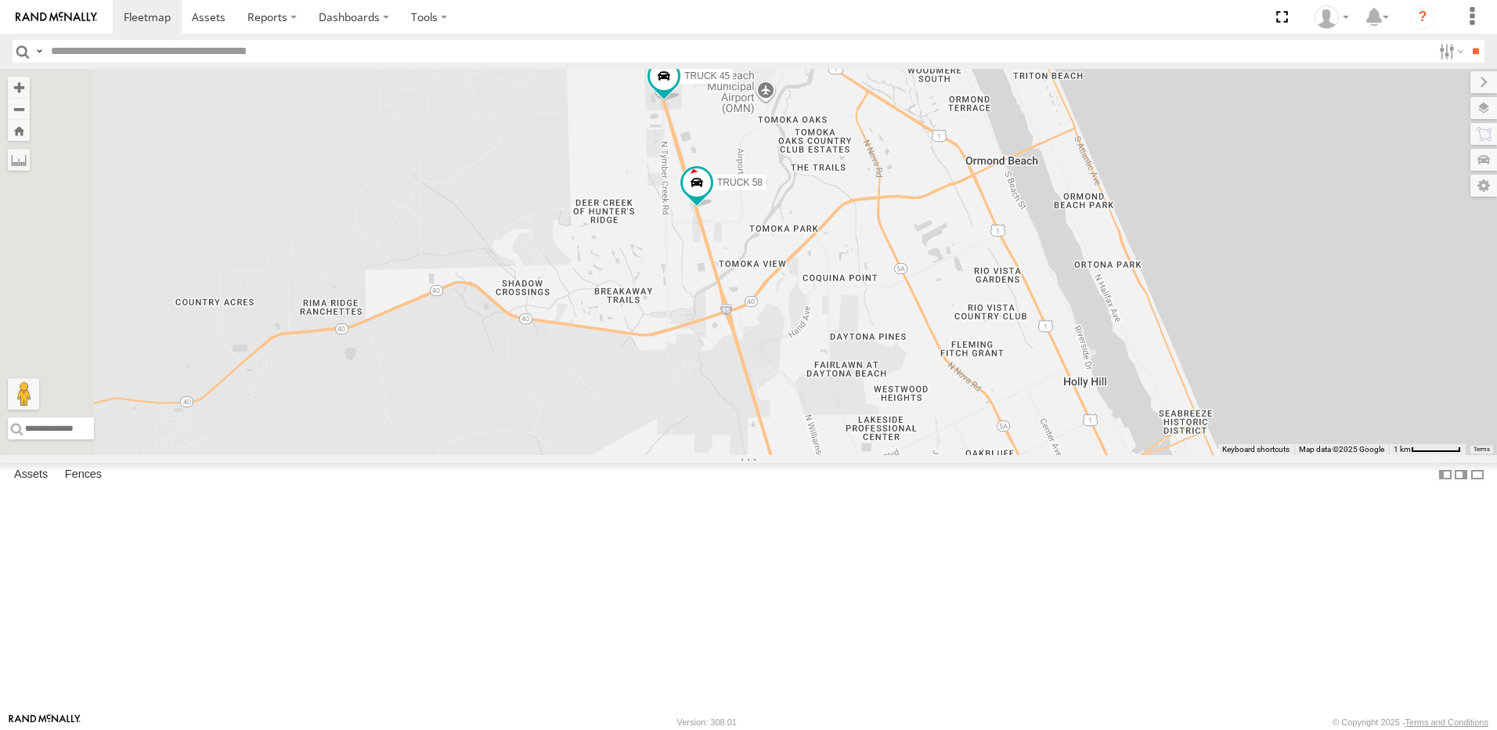
drag, startPoint x: 860, startPoint y: 399, endPoint x: 932, endPoint y: 556, distance: 172.3
click at [930, 455] on div "Truck 55 TRUCK 45 Truck 50 TRUCK 58" at bounding box center [748, 262] width 1497 height 386
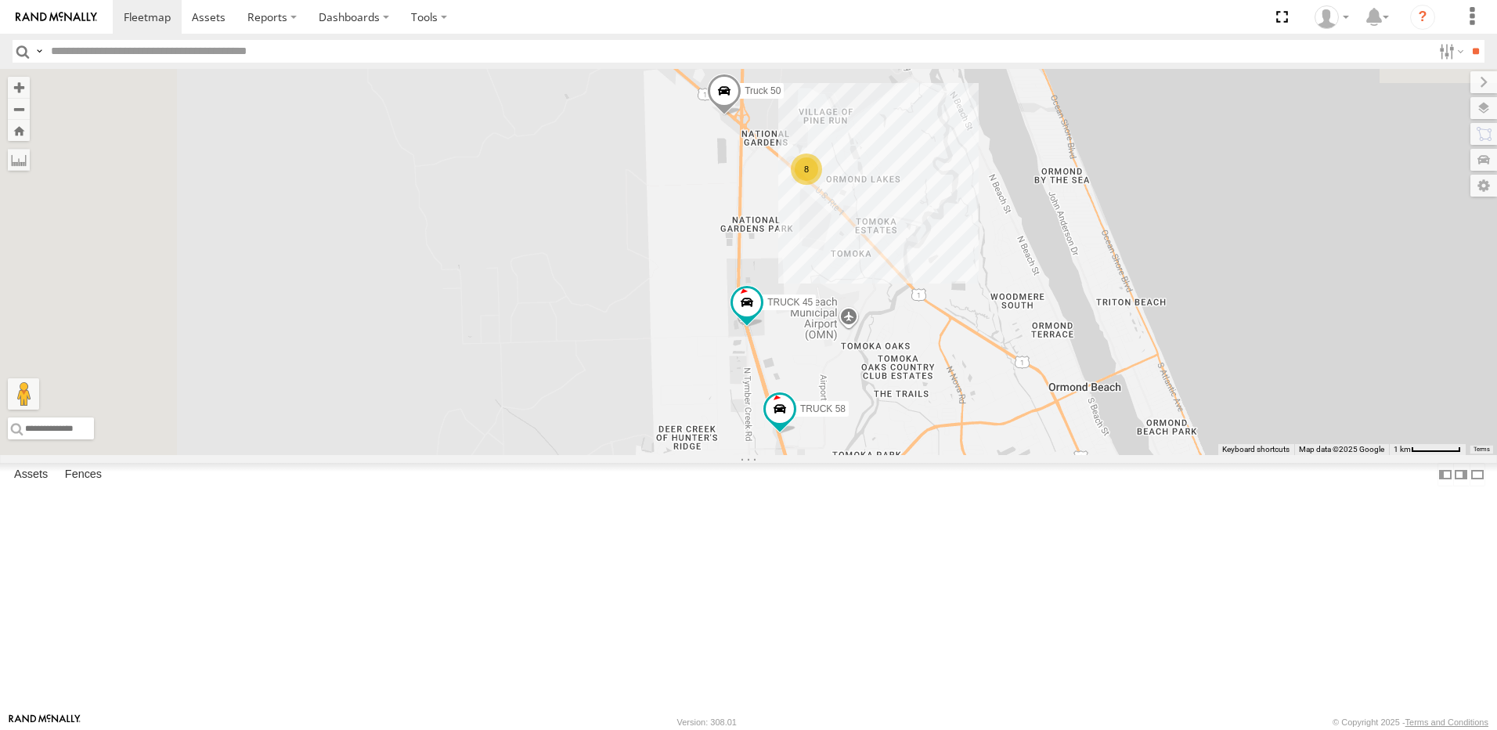
drag, startPoint x: 852, startPoint y: 389, endPoint x: 839, endPoint y: 427, distance: 39.6
click at [839, 427] on div "Truck 55 TRUCK 45 Truck 50 TRUCK 58 8" at bounding box center [748, 262] width 1497 height 386
